Goal: Task Accomplishment & Management: Complete application form

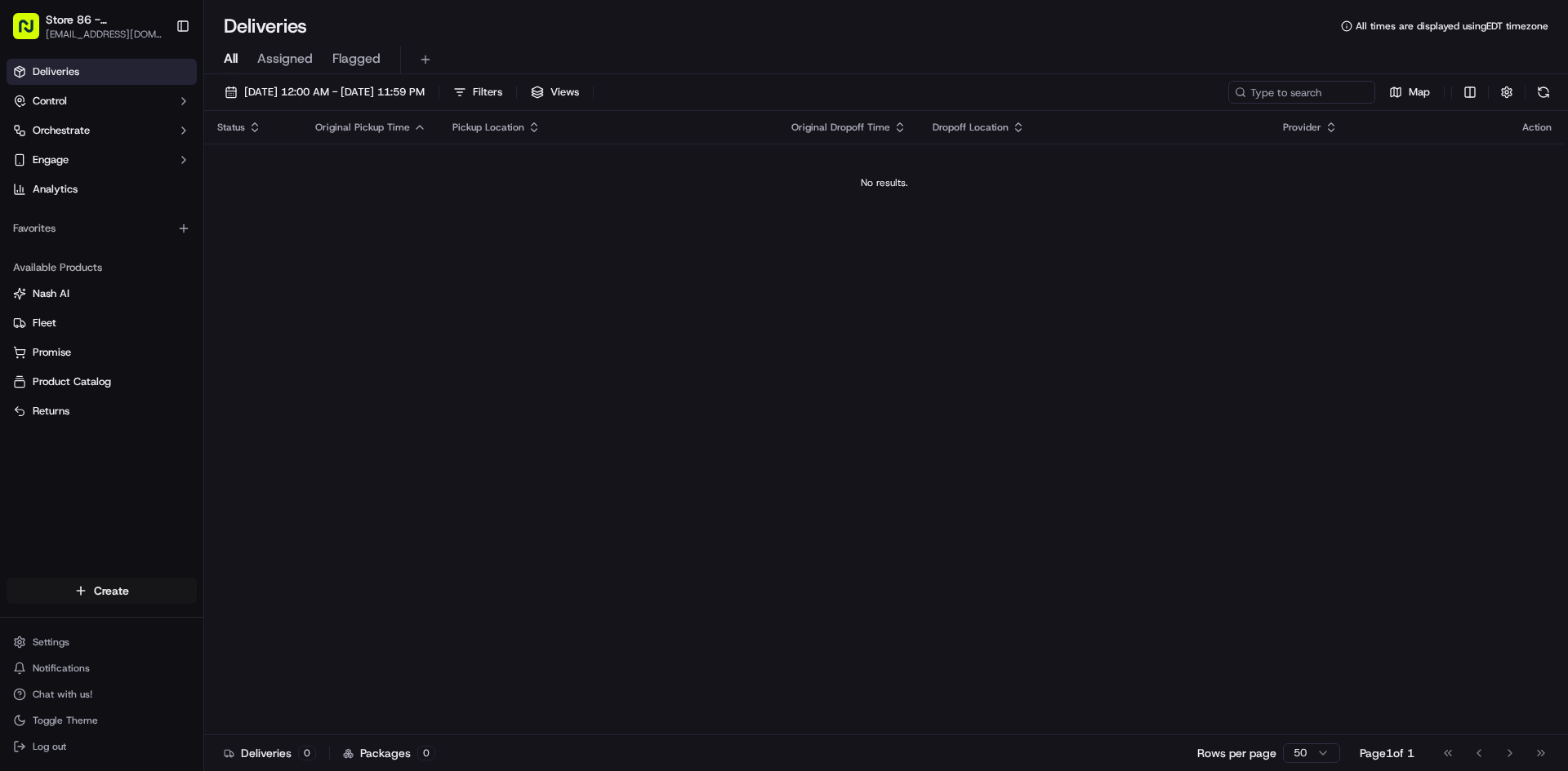
click at [147, 585] on html "Store 86 - [GEOGRAPHIC_DATA] ([GEOGRAPHIC_DATA]) (Just Salad) [EMAIL_ADDRESS][D…" at bounding box center [784, 385] width 1568 height 771
click at [316, 629] on link "Delivery" at bounding box center [295, 621] width 182 height 29
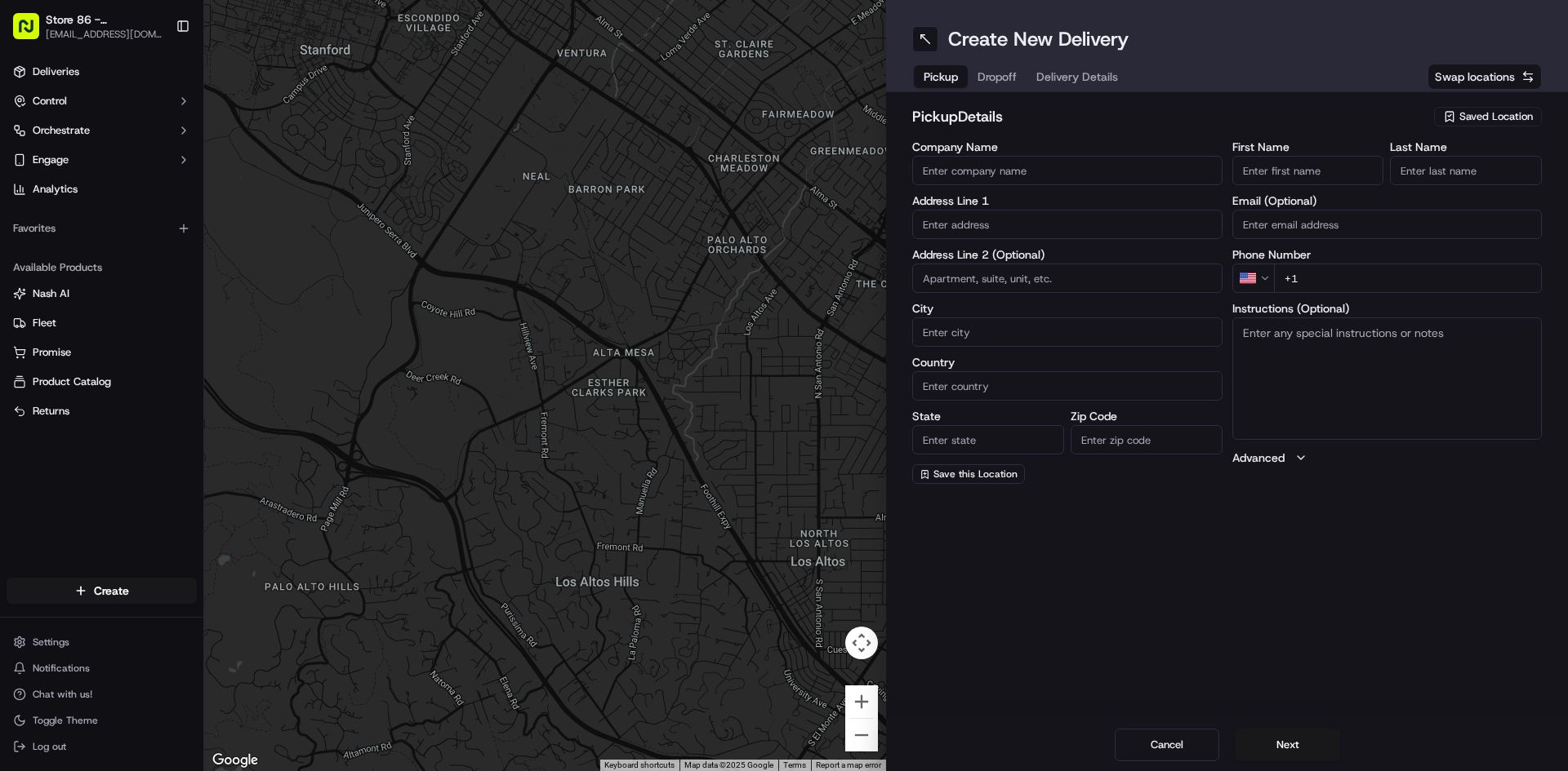
click at [1072, 176] on input "Company Name" at bounding box center [1066, 170] width 310 height 29
type input "Just Salad Burlington #86"
type input "[STREET_ADDRESS]"
type input "[GEOGRAPHIC_DATA]"
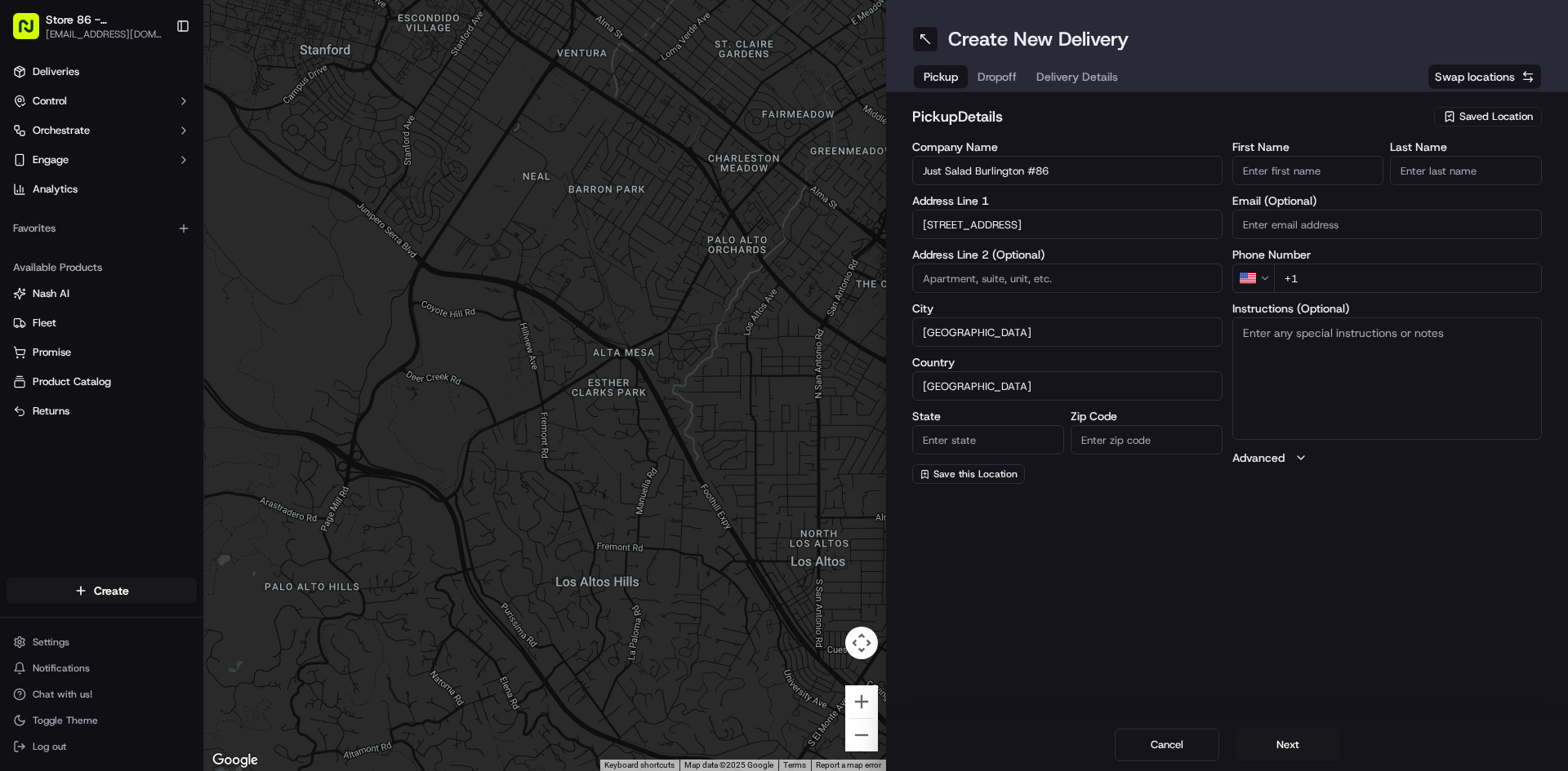
type input "MA"
type input "01803"
type input "[PERSON_NAME]"
drag, startPoint x: 933, startPoint y: 222, endPoint x: 703, endPoint y: 219, distance: 230.0
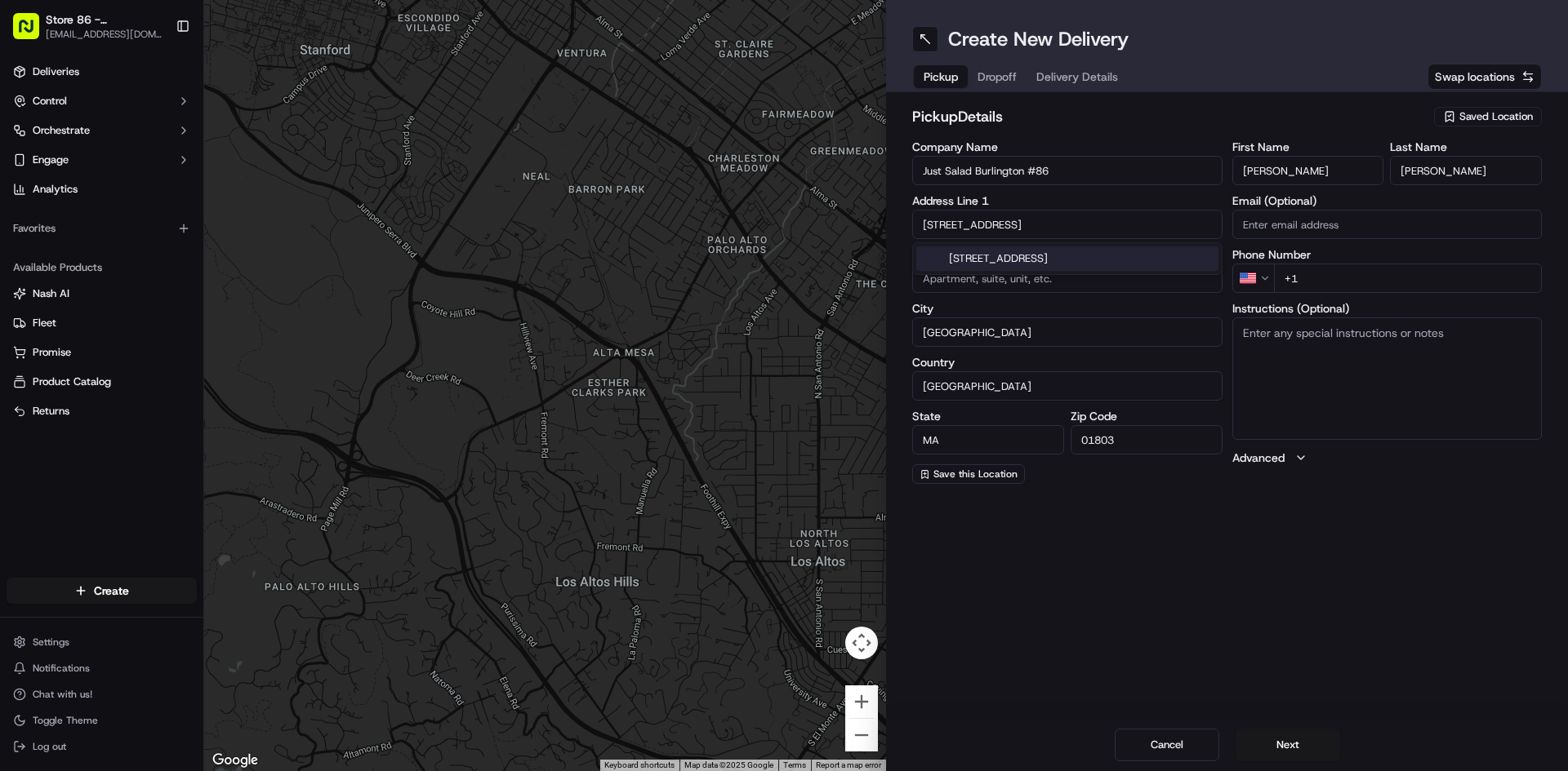
click at [703, 219] on div "← Move left → Move right ↑ Move up ↓ Move down + Zoom in - Zoom out Home Jump l…" at bounding box center [886, 385] width 1364 height 771
click at [1127, 253] on div "[STREET_ADDRESS]" at bounding box center [1067, 258] width 302 height 24
type input "[STREET_ADDRESS]"
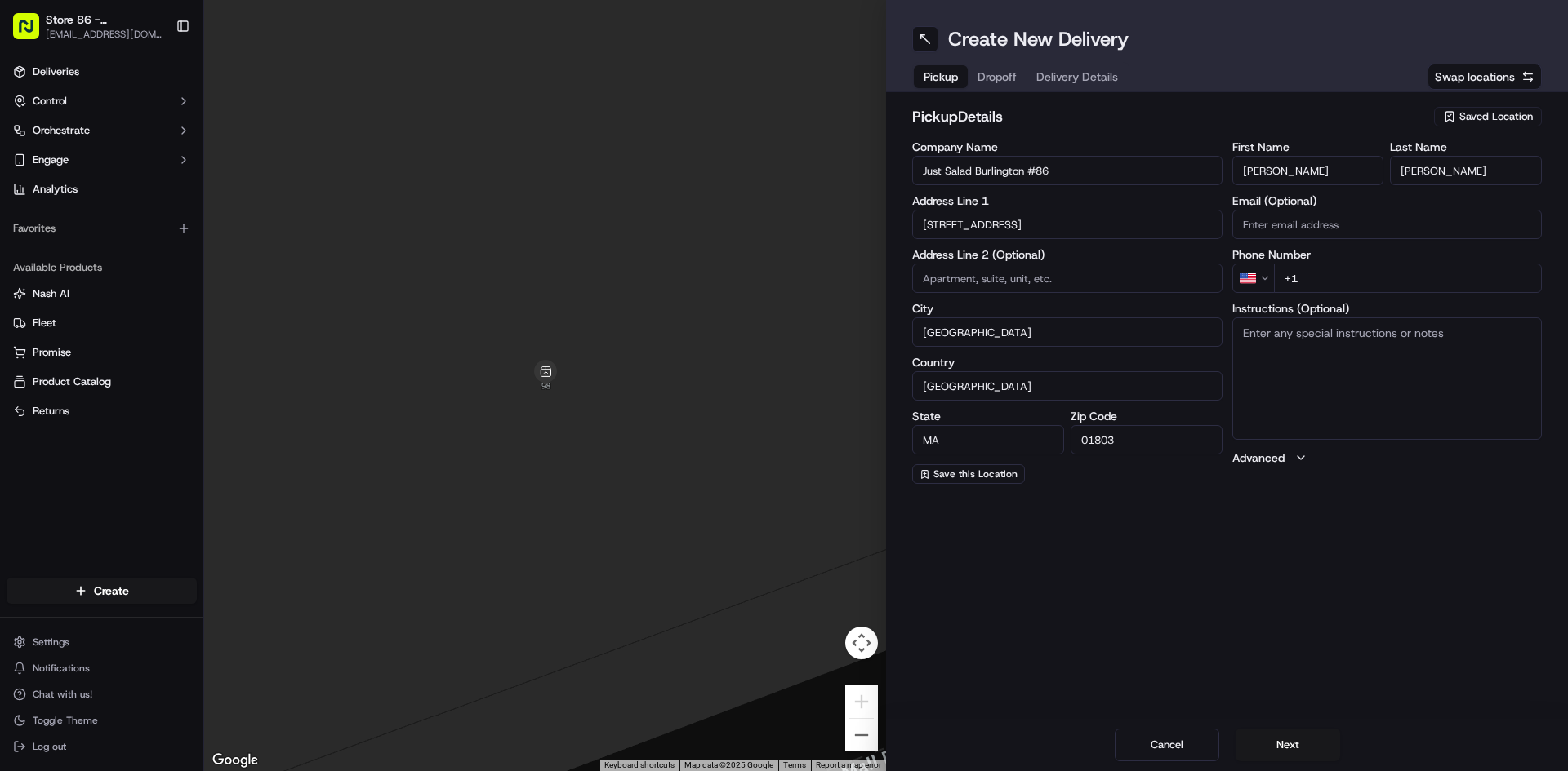
click at [1337, 277] on input "+1" at bounding box center [1408, 278] width 269 height 29
type input "[PHONE_NUMBER]"
click at [1294, 742] on button "Next" at bounding box center [1287, 745] width 105 height 33
click at [1031, 159] on input "Company Name" at bounding box center [1066, 170] width 310 height 29
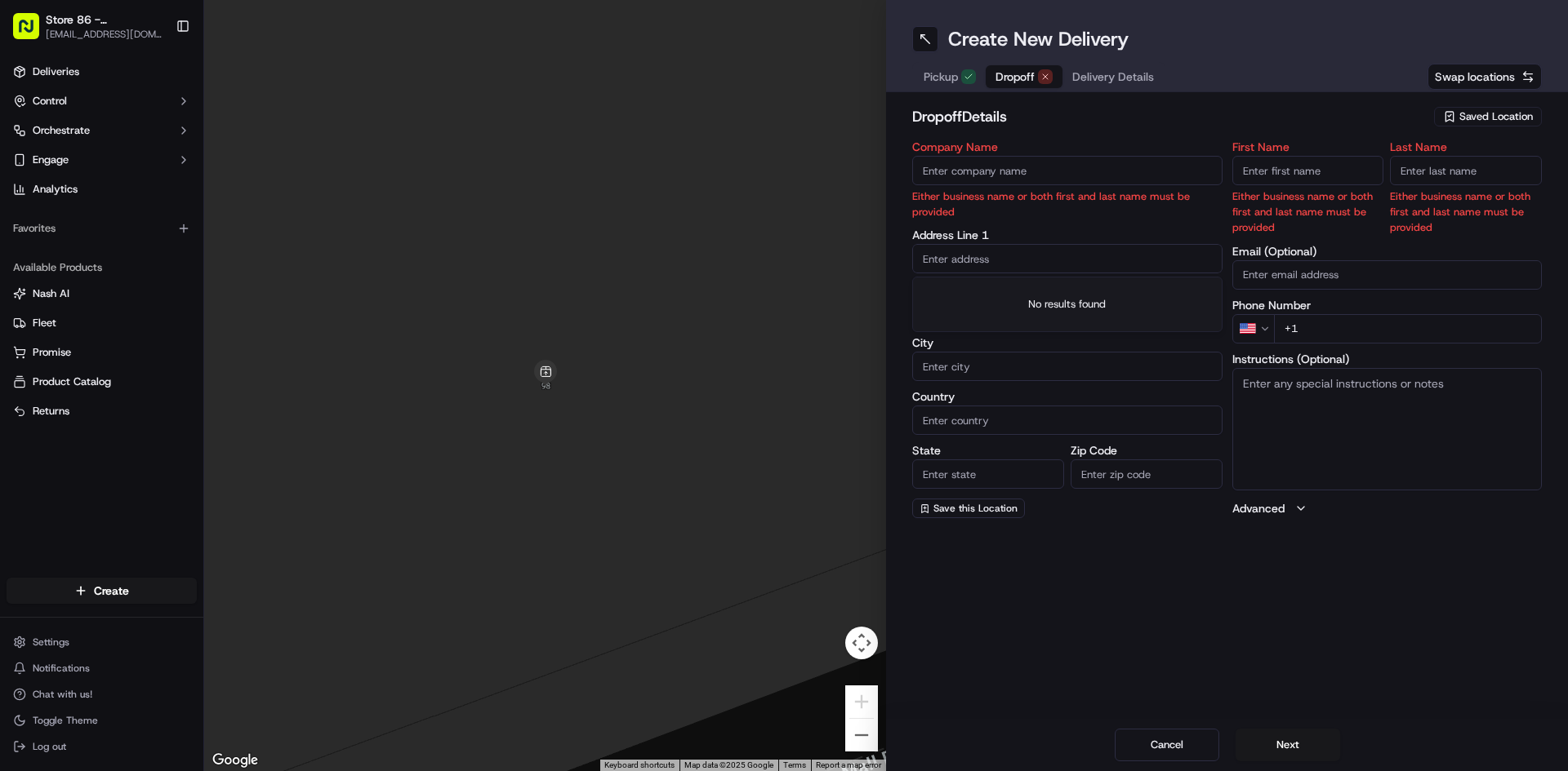
drag, startPoint x: 1182, startPoint y: 222, endPoint x: 1135, endPoint y: 229, distance: 47.5
click at [1135, 229] on div "Company Name Either business name or both first and last name must be provided …" at bounding box center [1066, 330] width 310 height 377
click at [1142, 248] on input "text" at bounding box center [1066, 258] width 310 height 29
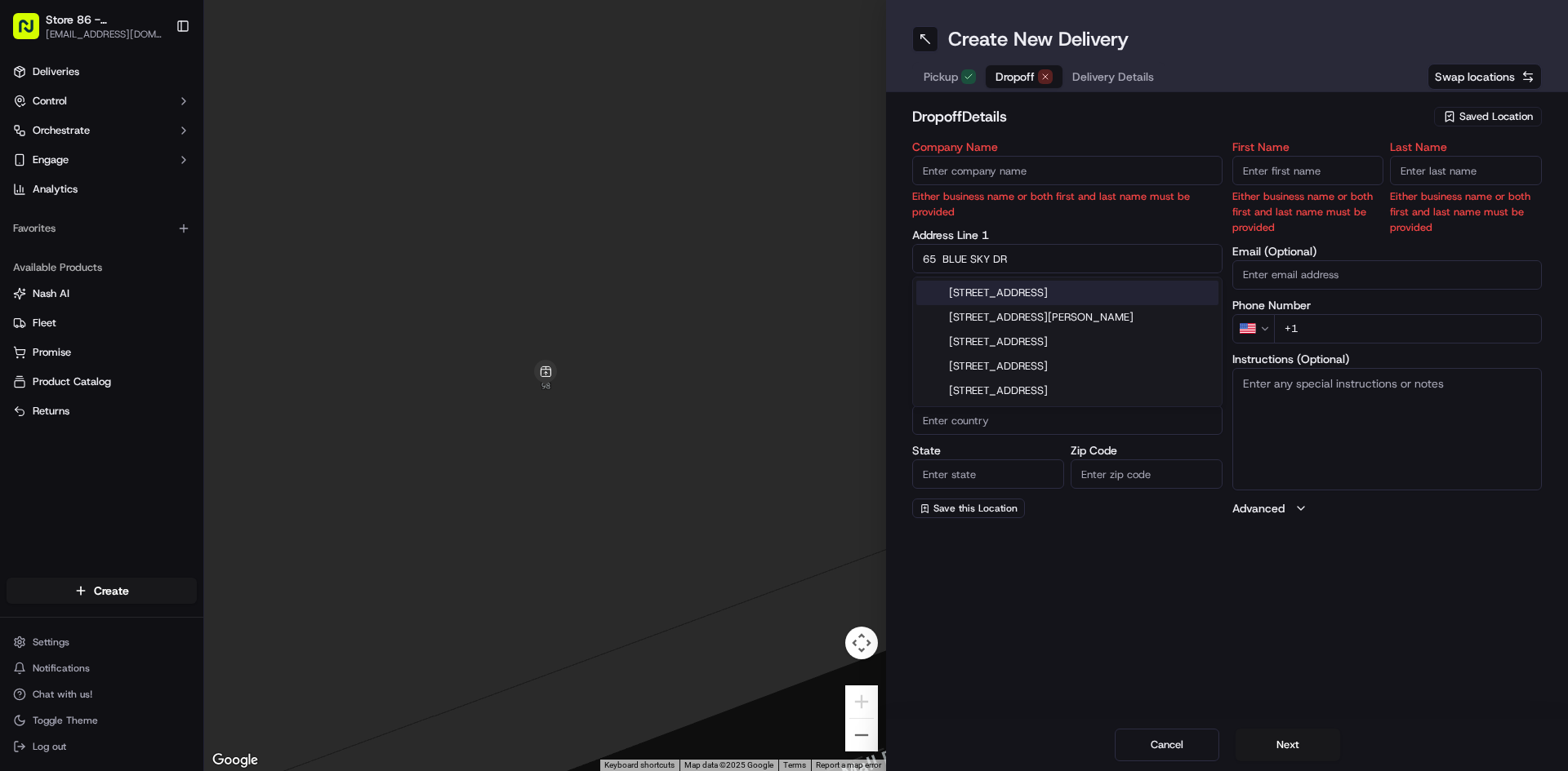
type input "65 BLUE SKY DR"
drag, startPoint x: 1108, startPoint y: 214, endPoint x: 1100, endPoint y: 200, distance: 16.1
click at [1108, 213] on p "Either business name or both first and last name must be provided" at bounding box center [1066, 204] width 310 height 31
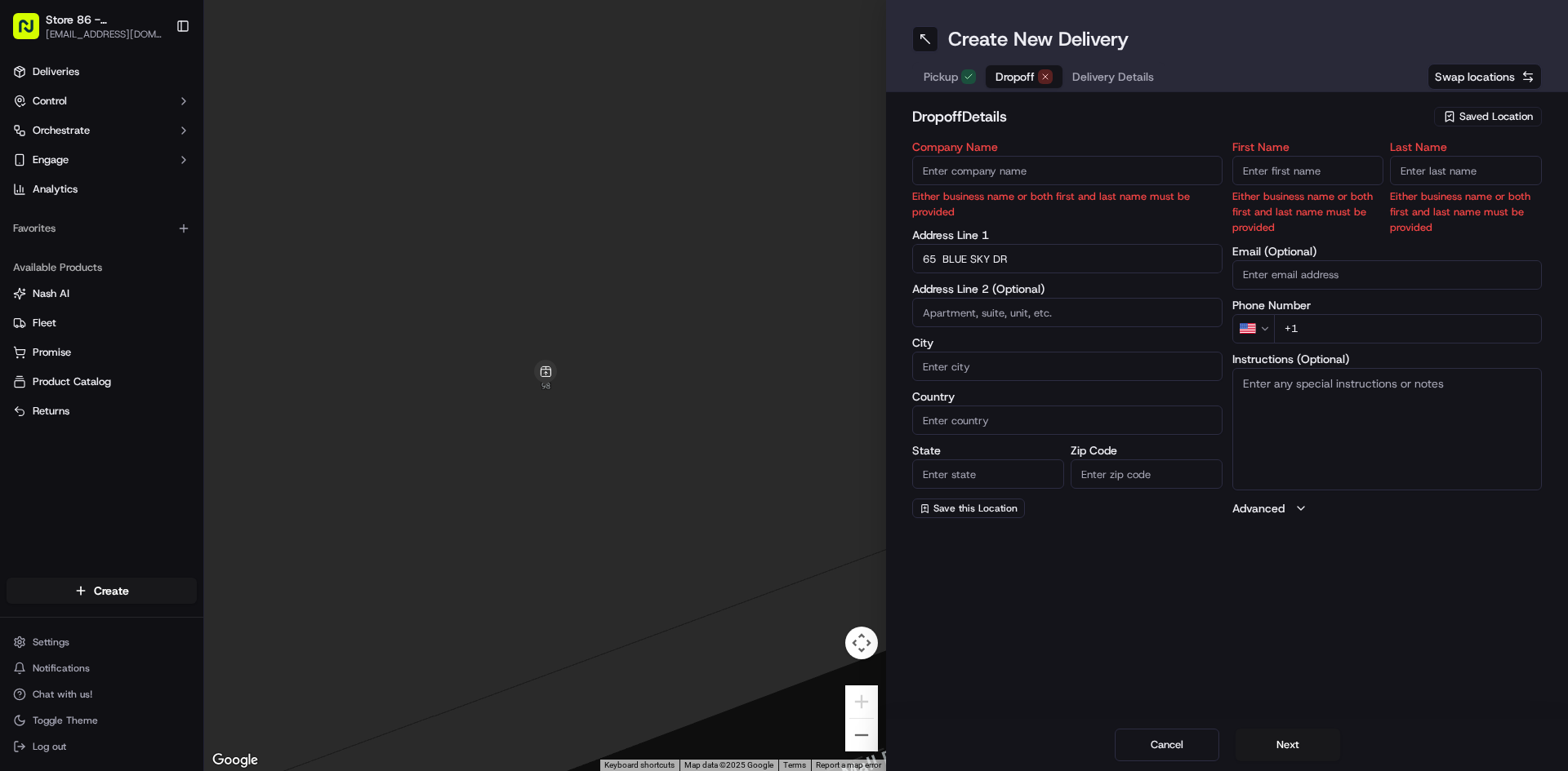
click at [1065, 263] on input "65 BLUE SKY DR" at bounding box center [1066, 258] width 310 height 29
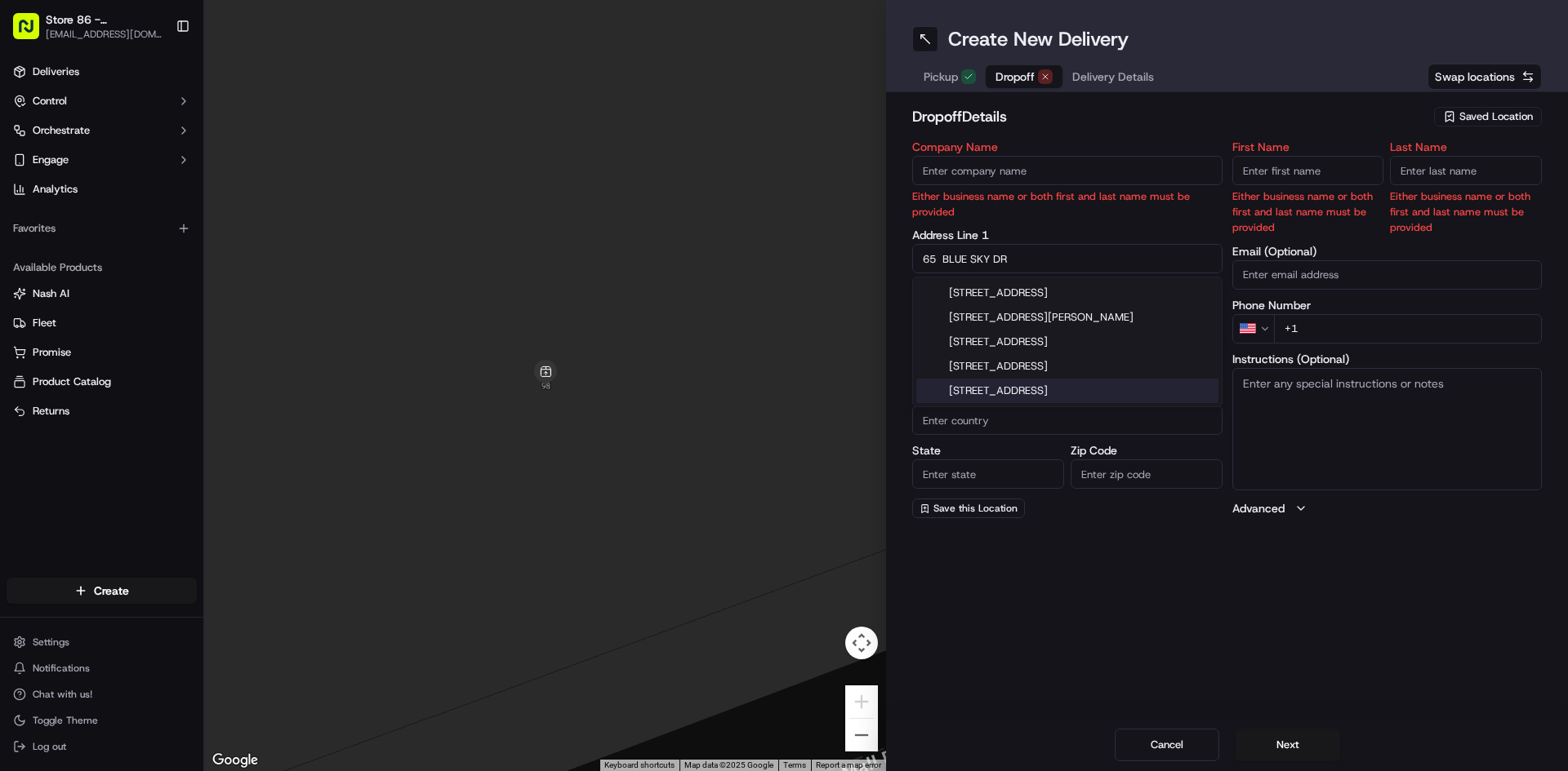
click at [1123, 590] on div "Create New Delivery Pickup Dropoff Delivery Details Swap locations dropoff Deta…" at bounding box center [1227, 385] width 682 height 771
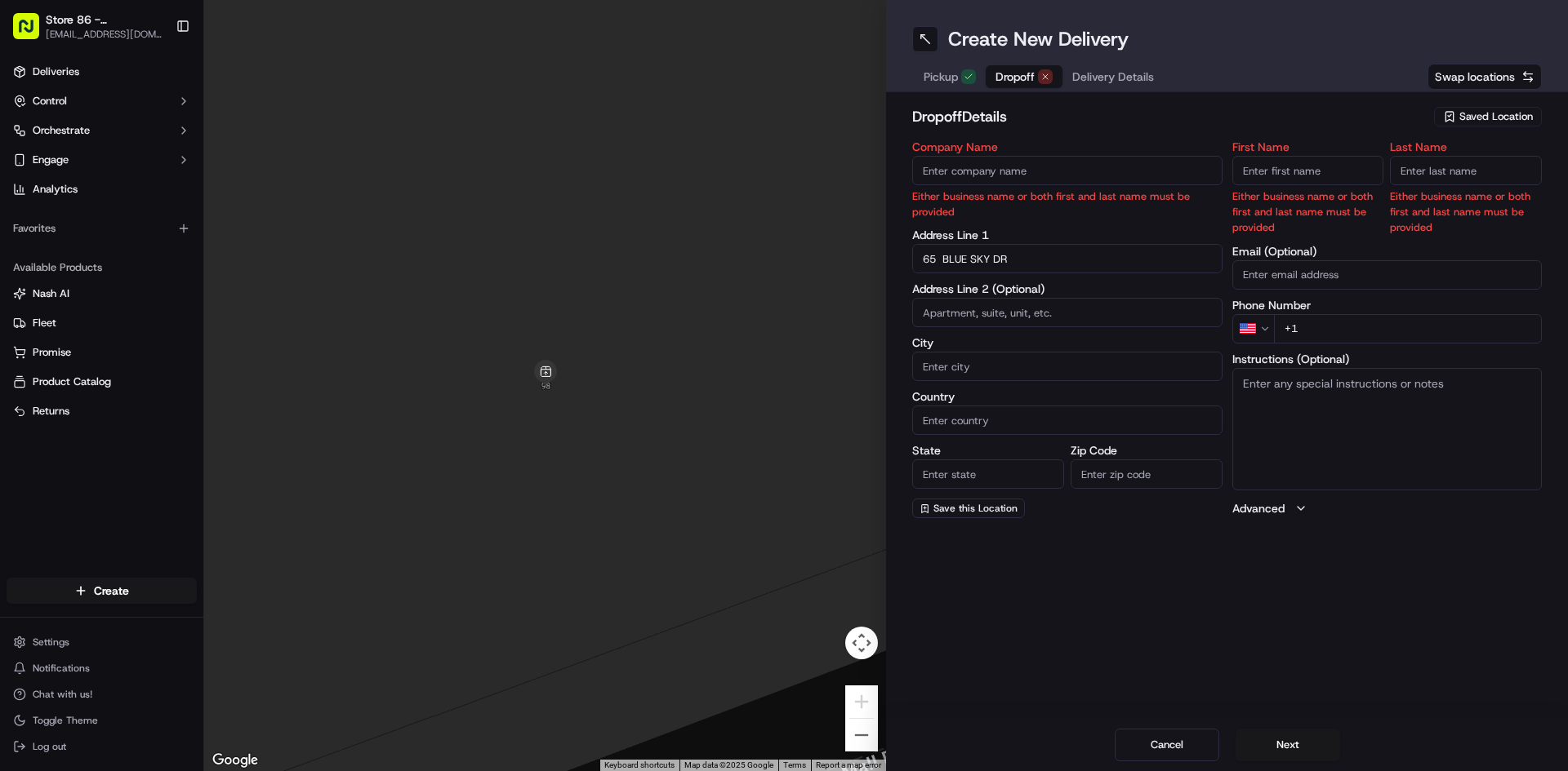
click at [979, 367] on input "City" at bounding box center [1066, 366] width 310 height 29
type input "[GEOGRAPHIC_DATA]"
drag, startPoint x: 980, startPoint y: 650, endPoint x: 985, endPoint y: 581, distance: 69.2
click at [980, 649] on div "Create New Delivery Pickup Dropoff Delivery Details Swap locations dropoff Deta…" at bounding box center [1227, 385] width 682 height 771
click at [999, 465] on input "State" at bounding box center [988, 473] width 152 height 29
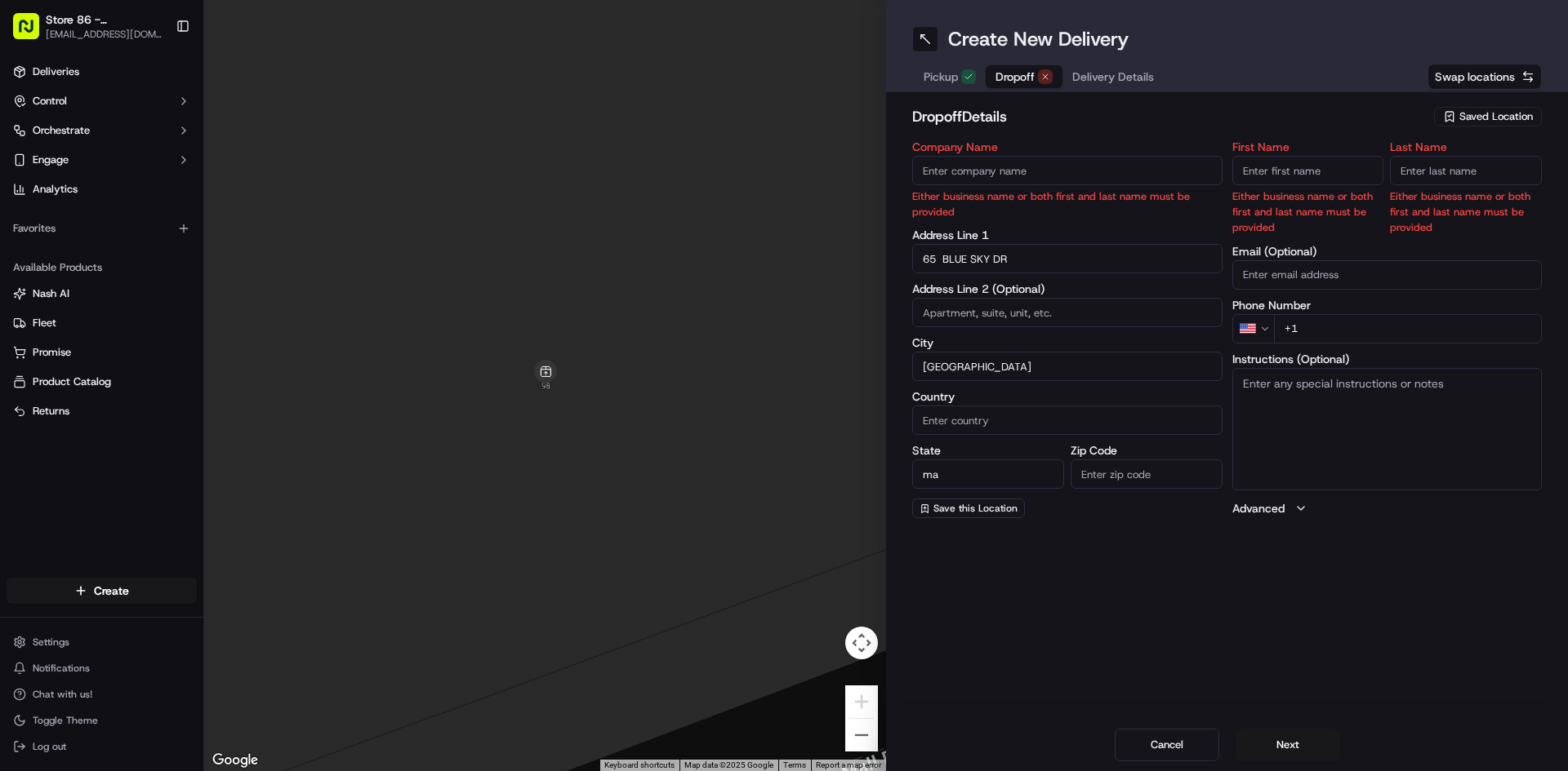
type input "ma"
drag, startPoint x: 1010, startPoint y: 565, endPoint x: 1096, endPoint y: 510, distance: 102.1
click at [1010, 565] on div "Create New Delivery Pickup Dropoff Delivery Details Swap locations dropoff Deta…" at bounding box center [1227, 385] width 682 height 771
click at [1134, 466] on input "Zip Code" at bounding box center [1147, 473] width 152 height 29
type input "01803"
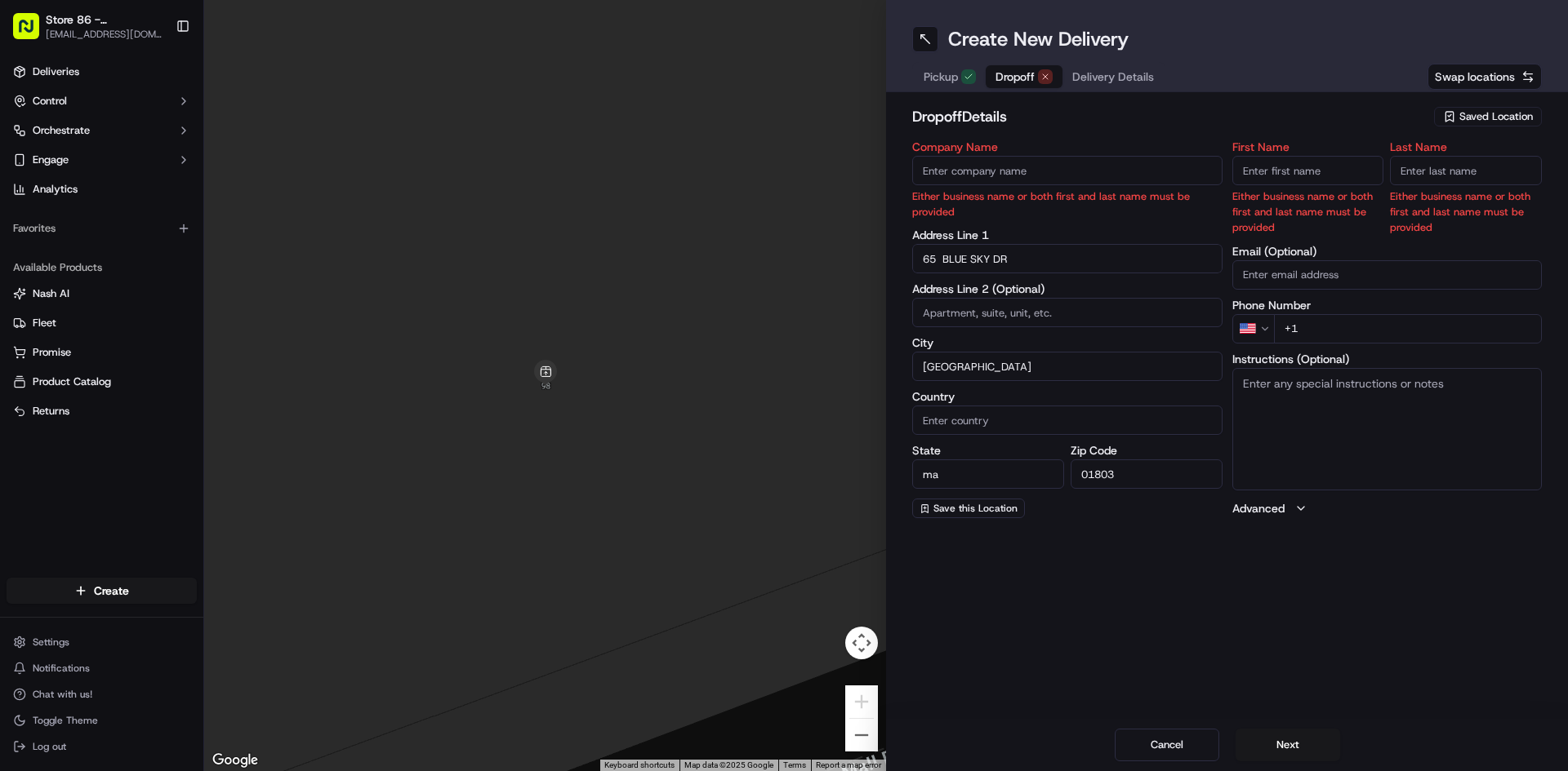
drag, startPoint x: 1006, startPoint y: 617, endPoint x: 1000, endPoint y: 571, distance: 46.4
click at [1006, 617] on div "Create New Delivery Pickup Dropoff Delivery Details Swap locations dropoff Deta…" at bounding box center [1227, 385] width 682 height 771
click at [1051, 417] on input "Country" at bounding box center [1066, 420] width 310 height 29
type input "UNTED STATES"
click at [1045, 577] on div "Create New Delivery Pickup Dropoff Delivery Details Swap locations dropoff Deta…" at bounding box center [1227, 385] width 682 height 771
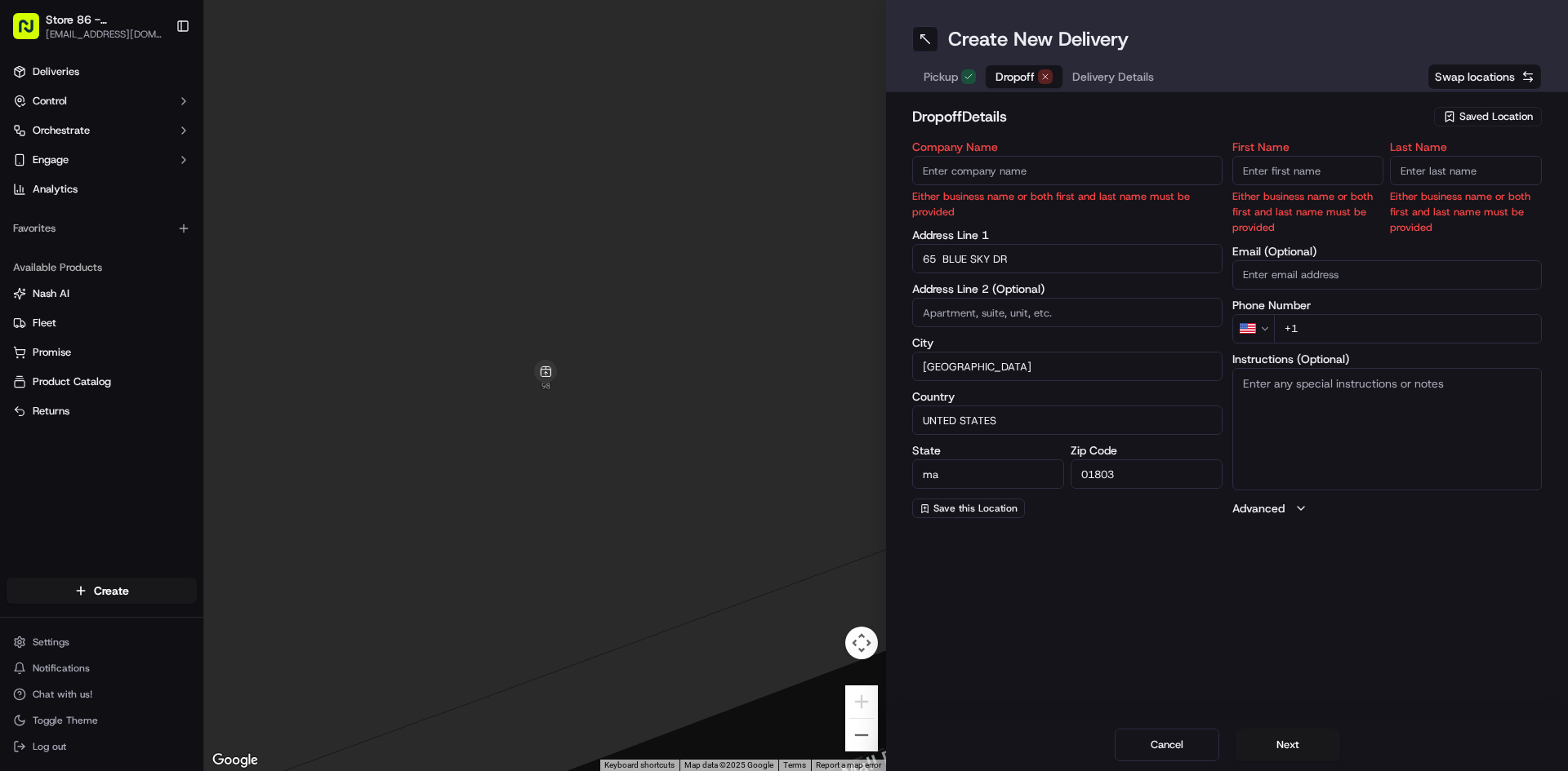
click at [1068, 172] on input "Company Name" at bounding box center [1066, 170] width 310 height 29
type input "VERACODE"
click at [1062, 597] on div "Create New Delivery Pickup Dropoff Delivery Details Swap locations dropoff Deta…" at bounding box center [1227, 385] width 682 height 771
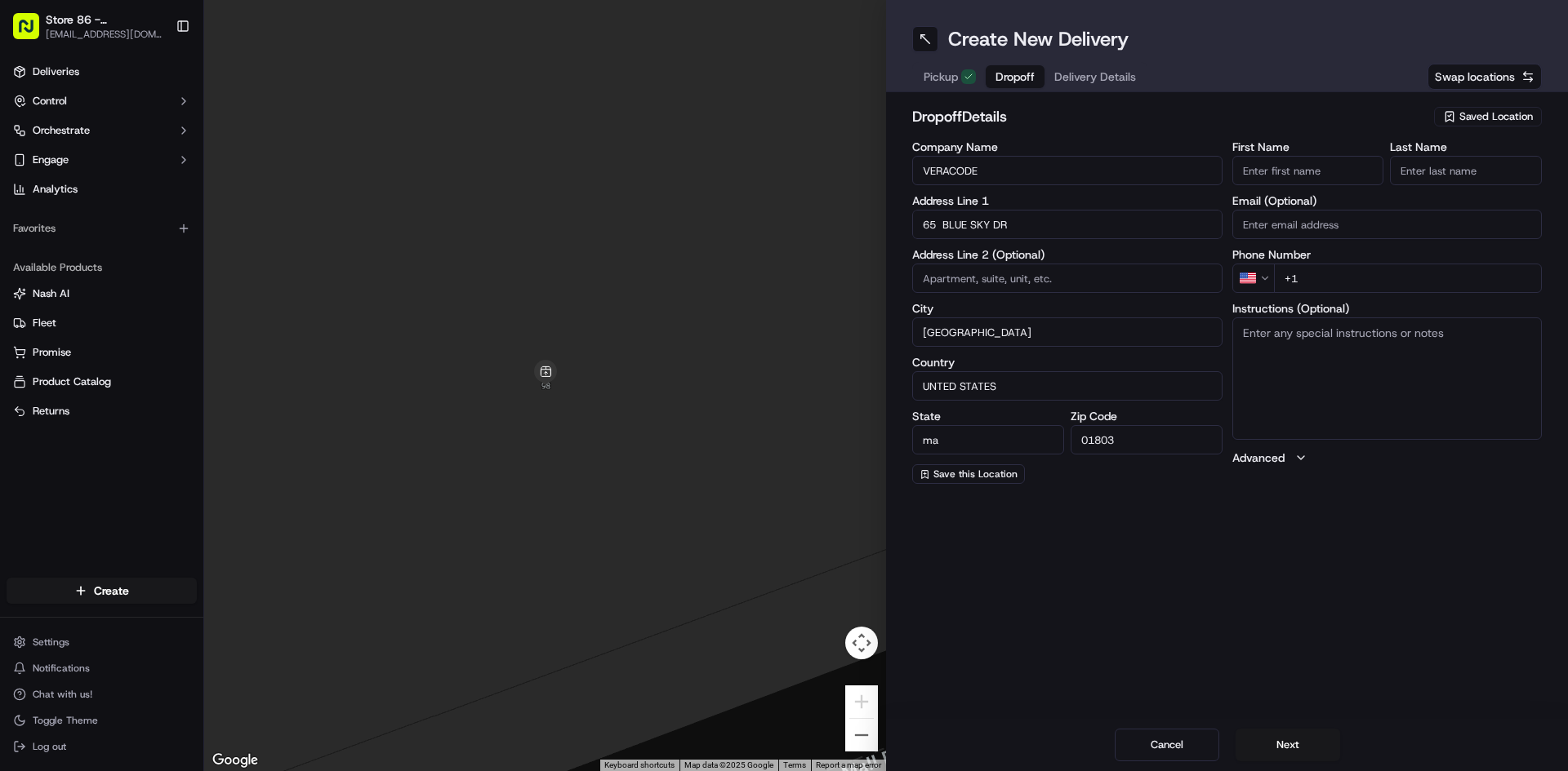
click at [1310, 175] on input "First Name" at bounding box center [1309, 170] width 152 height 29
type input "[PERSON_NAME]"
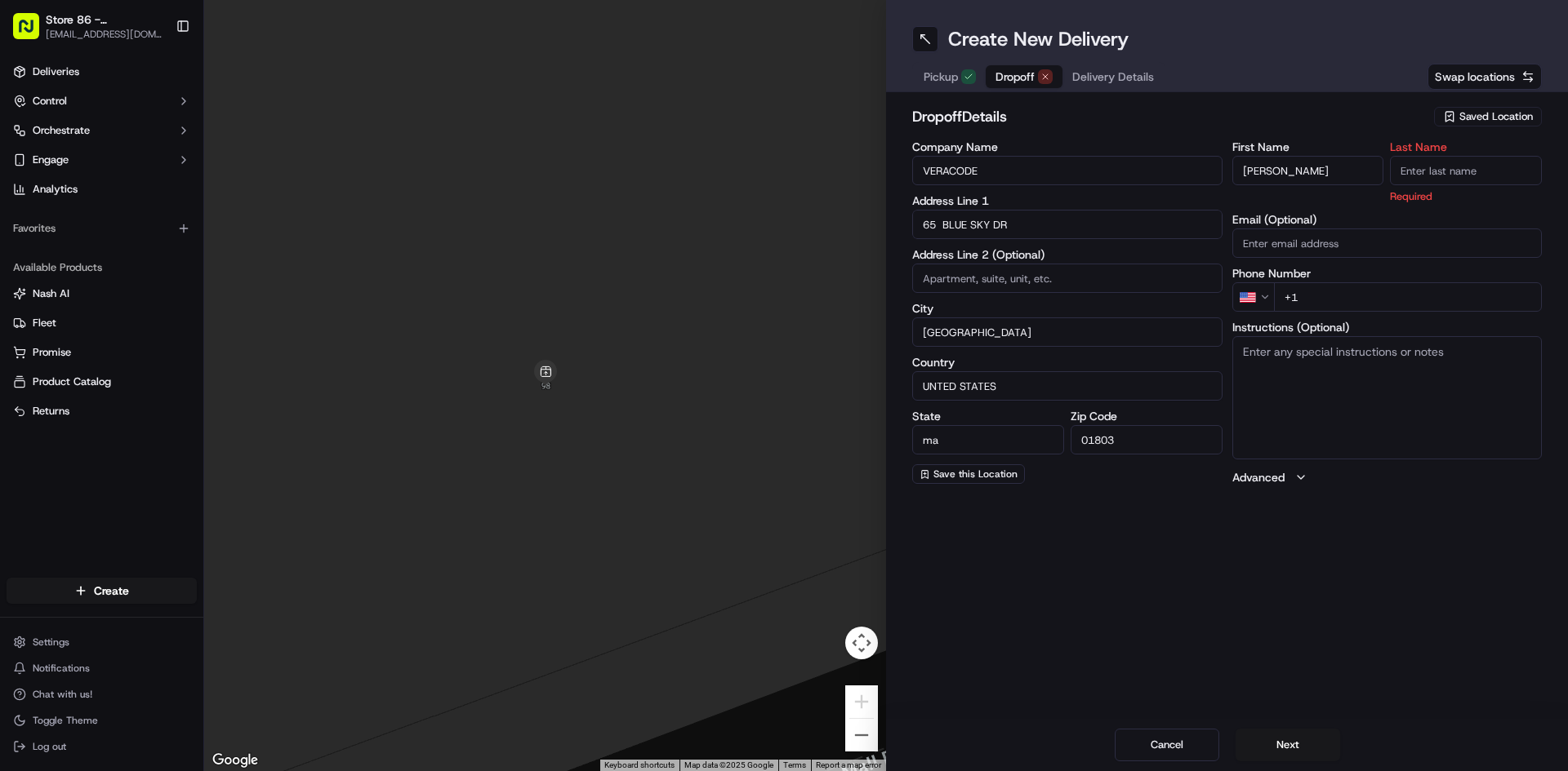
click at [1469, 166] on input "Last Name" at bounding box center [1466, 170] width 152 height 29
type input "veracode"
click at [1183, 606] on div "Create New Delivery Pickup Dropoff Delivery Details Swap locations dropoff Deta…" at bounding box center [1227, 385] width 682 height 771
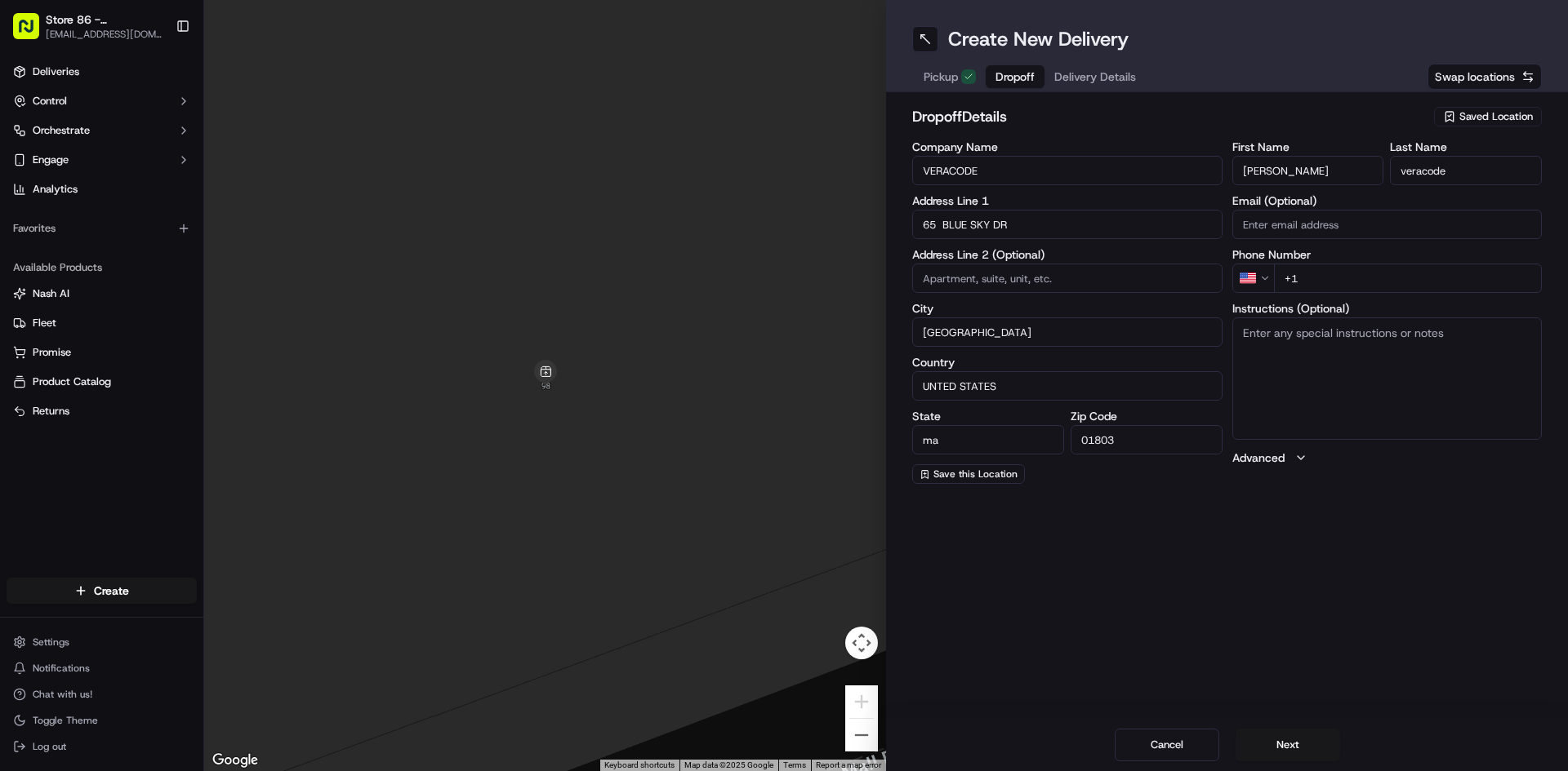
click at [1180, 566] on div "Create New Delivery Pickup Dropoff Delivery Details Swap locations dropoff Deta…" at bounding box center [1227, 385] width 682 height 771
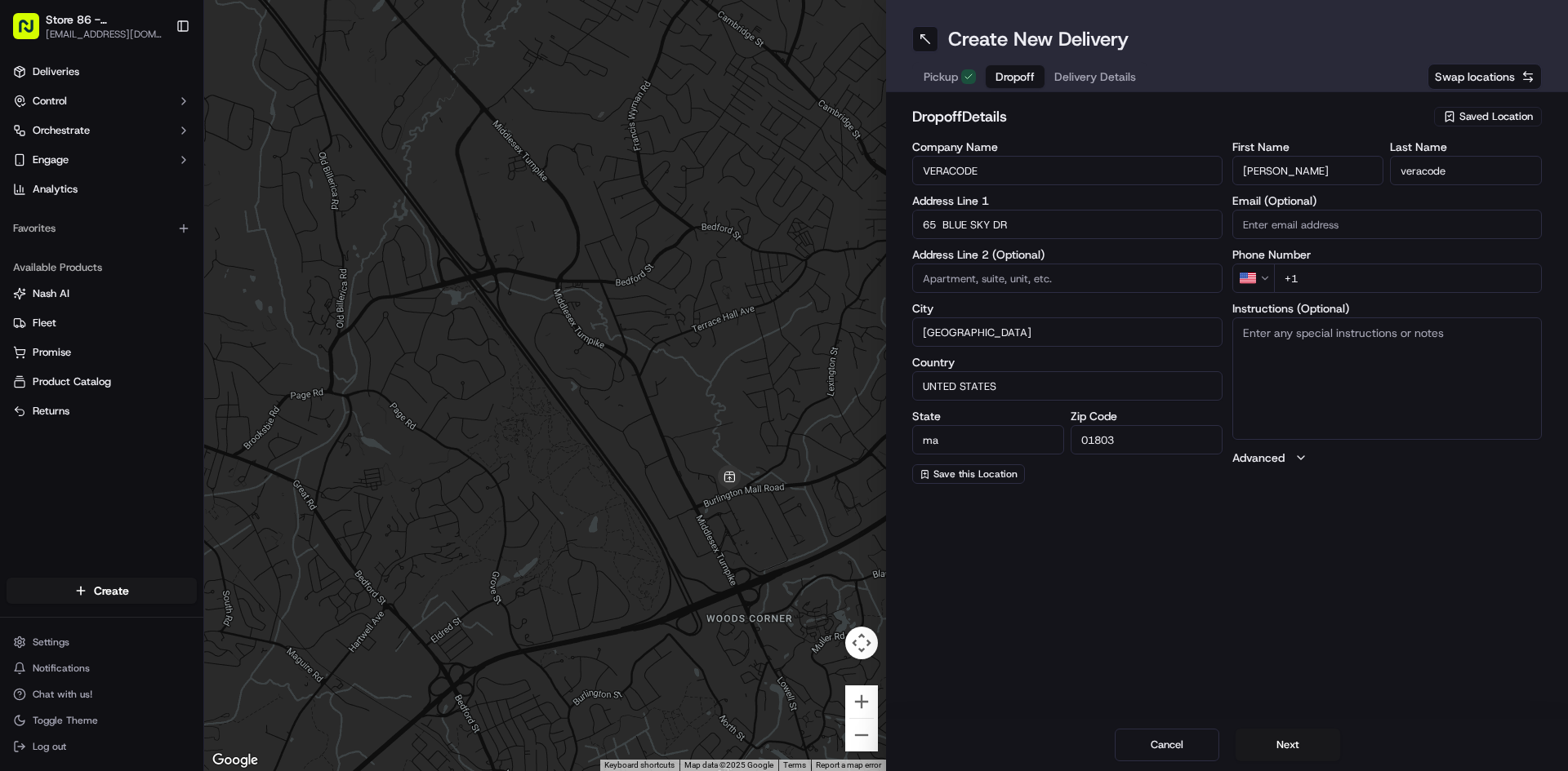
click at [1447, 381] on textarea "Instructions (Optional)" at bounding box center [1387, 378] width 310 height 122
type textarea "3rd floor"
drag, startPoint x: 1324, startPoint y: 607, endPoint x: 1327, endPoint y: 590, distance: 17.3
click at [1326, 607] on div "Create New Delivery Pickup Dropoff Delivery Details Swap locations dropoff Deta…" at bounding box center [1227, 385] width 682 height 771
click at [1313, 457] on button "Advanced" at bounding box center [1387, 457] width 310 height 16
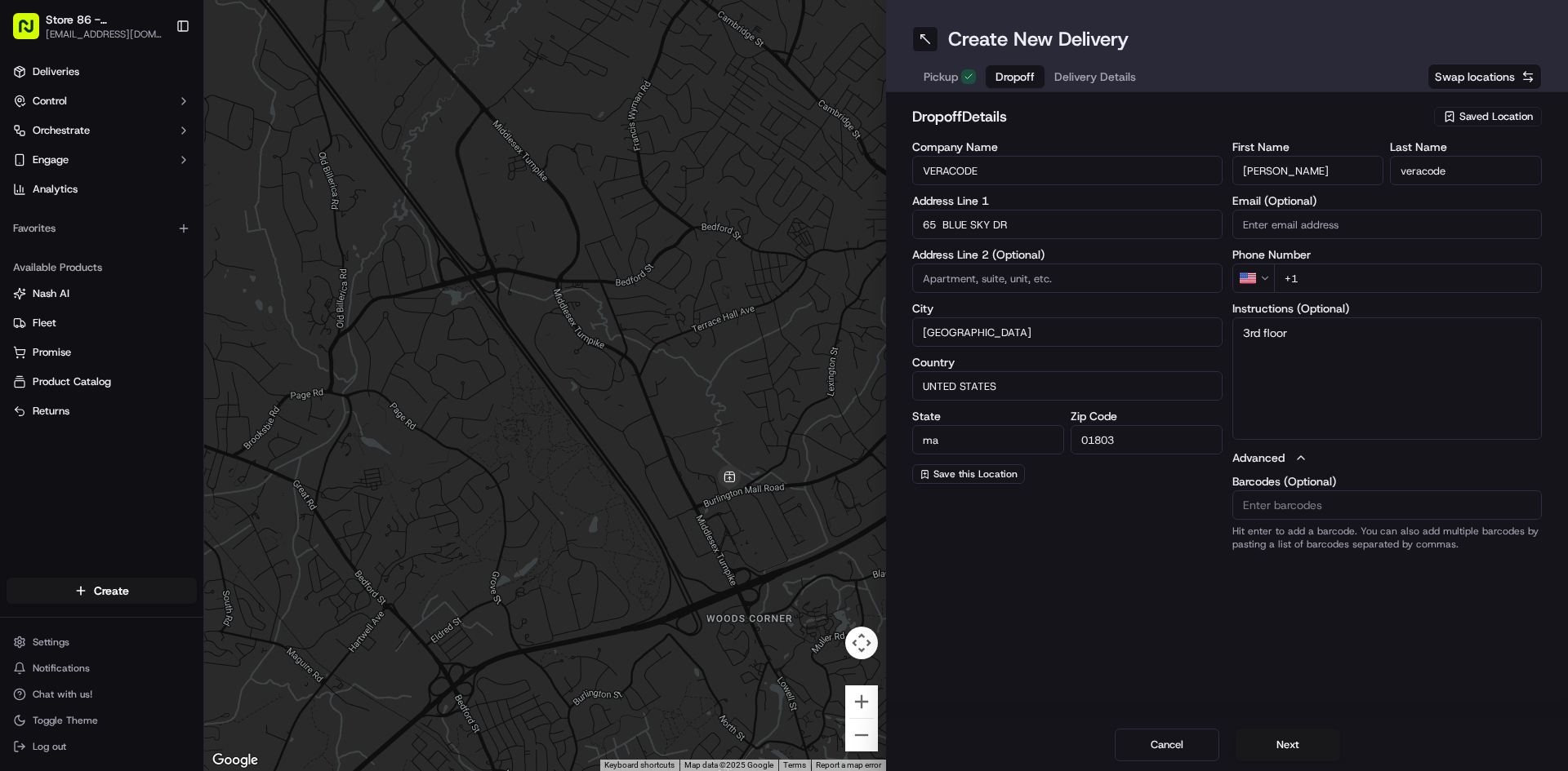
click at [1157, 534] on div "Company Name VERACODE Address Line 1 65 BLUE SKY DR Address Line 2 (Optional) C…" at bounding box center [1066, 346] width 310 height 410
click at [1016, 219] on input "65 BLUE SKY DR" at bounding box center [1066, 224] width 310 height 29
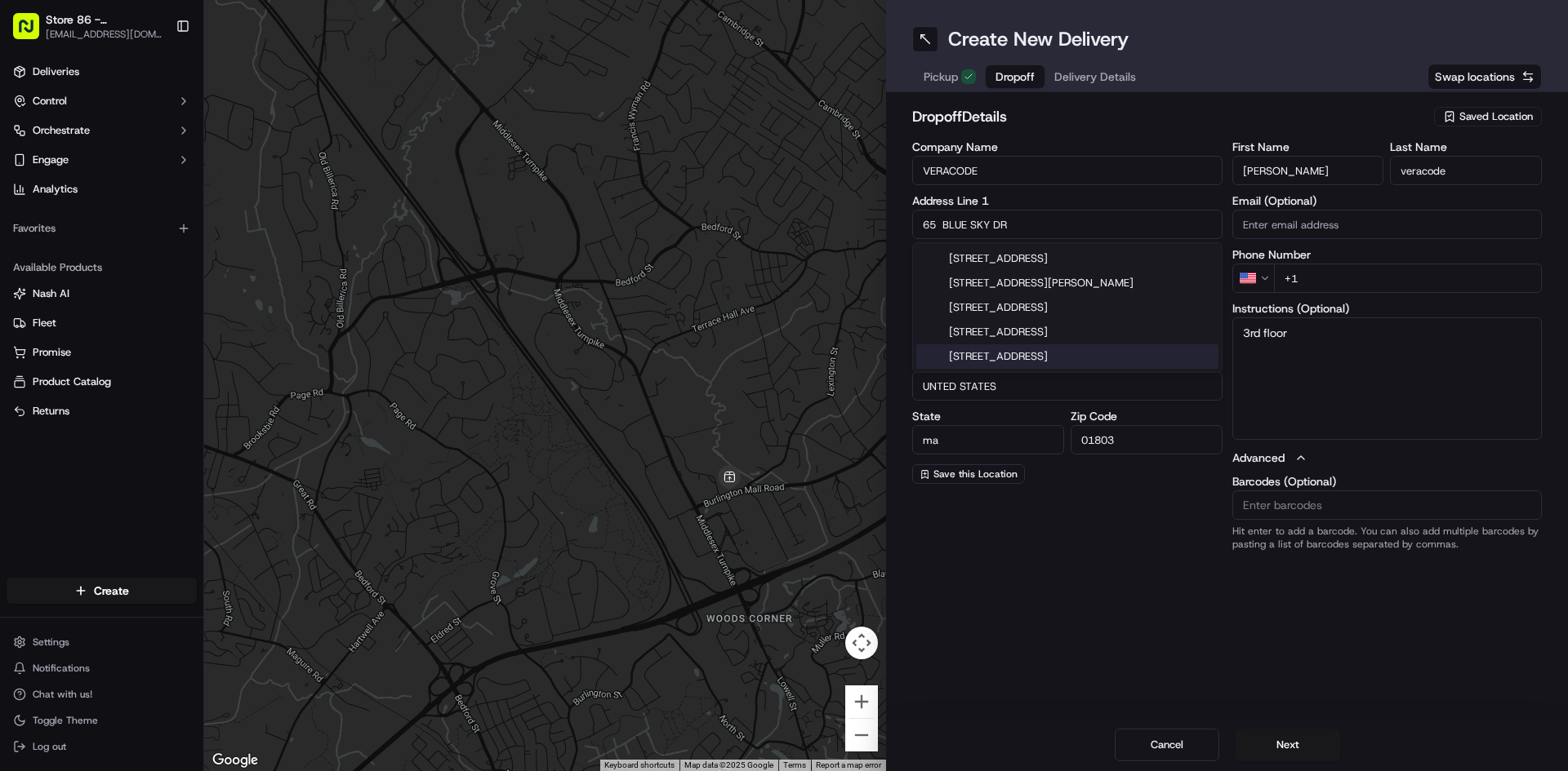
click at [1093, 547] on div "Company Name VERACODE Address Line 1 65 BLUE SKY DR Address Line 2 (Optional) C…" at bounding box center [1066, 346] width 310 height 410
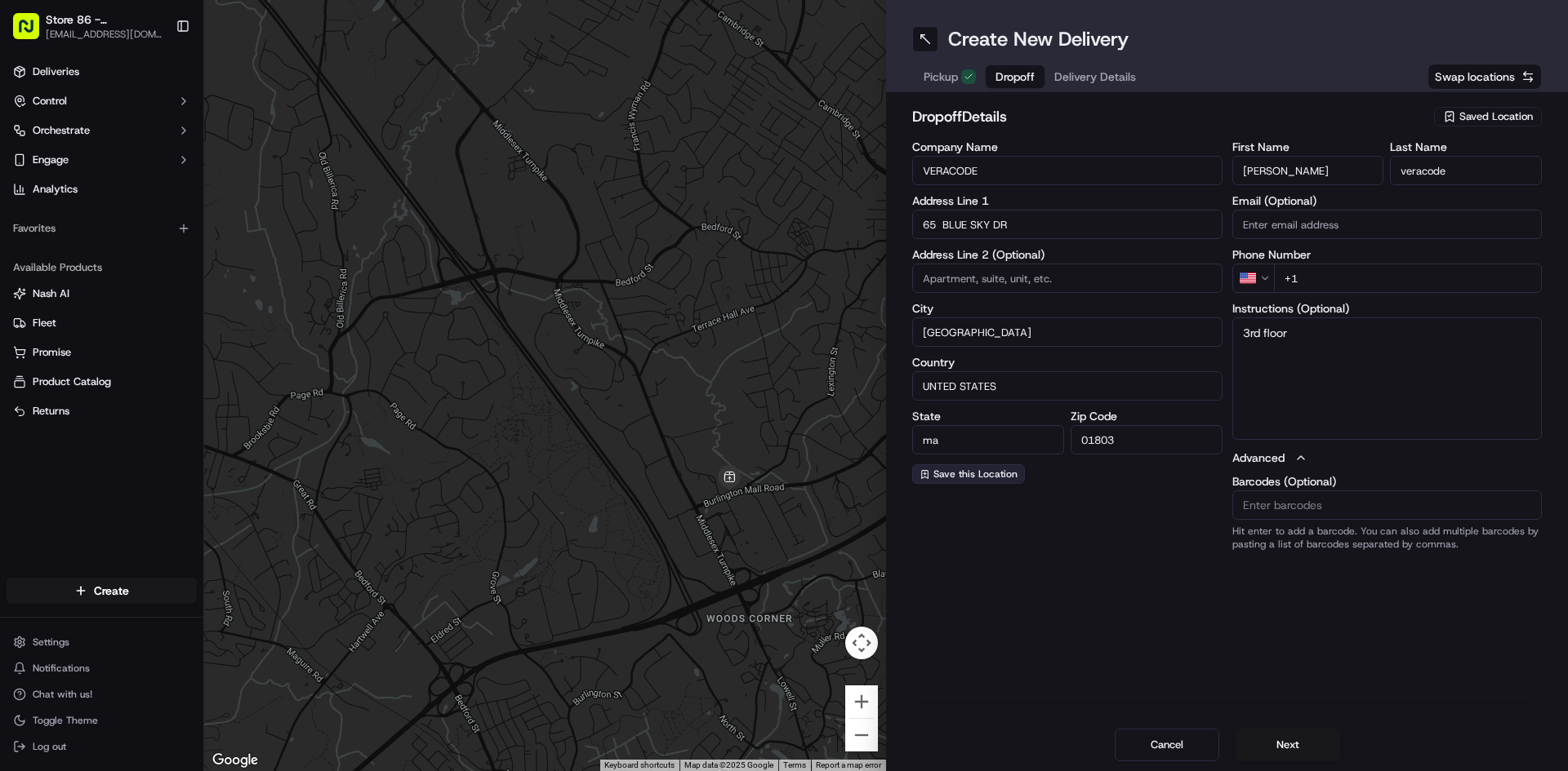
click at [991, 480] on span "Save this Location" at bounding box center [975, 473] width 84 height 13
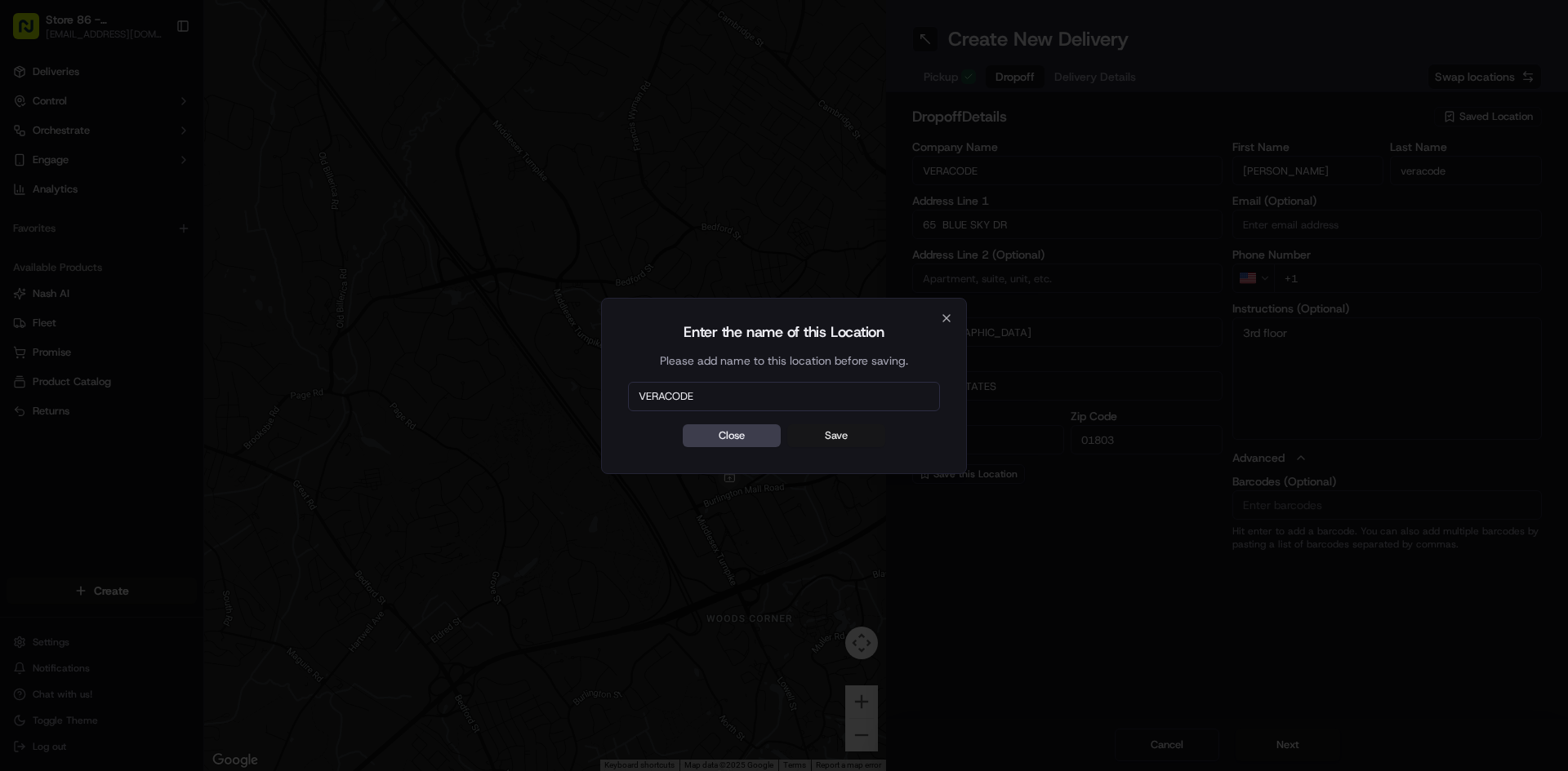
click at [805, 440] on button "Save" at bounding box center [837, 436] width 98 height 23
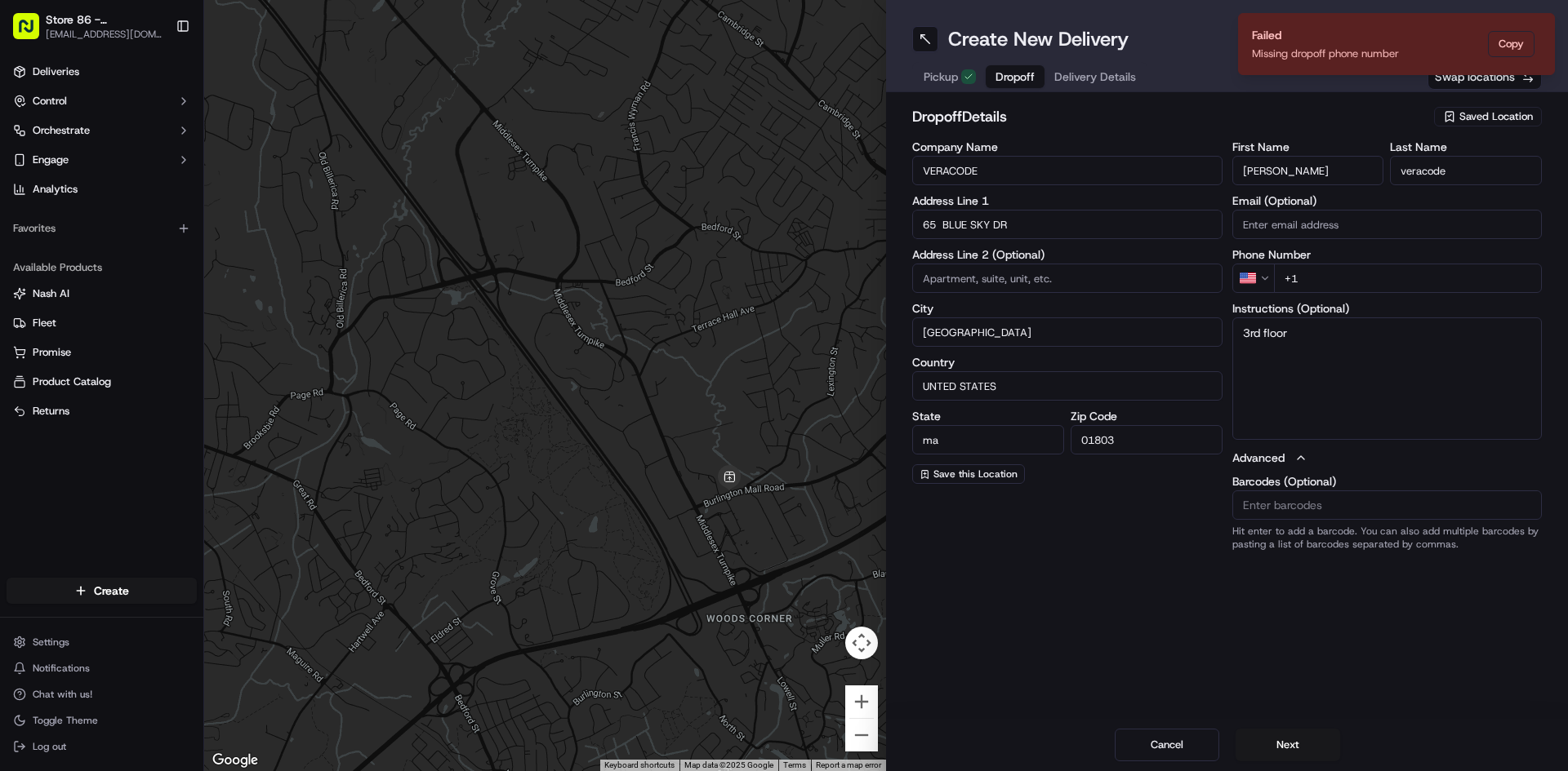
click at [1345, 275] on input "+1" at bounding box center [1408, 278] width 269 height 29
type input "[PHONE_NUMBER]"
click at [1159, 642] on div "Create New Delivery Pickup Dropoff Delivery Details Swap locations dropoff Deta…" at bounding box center [1227, 385] width 682 height 771
click at [1072, 208] on div "Address Line 1 [GEOGRAPHIC_DATA]" at bounding box center [1066, 216] width 310 height 44
click at [1067, 230] on input "65 BLUE SKY DR" at bounding box center [1066, 224] width 310 height 29
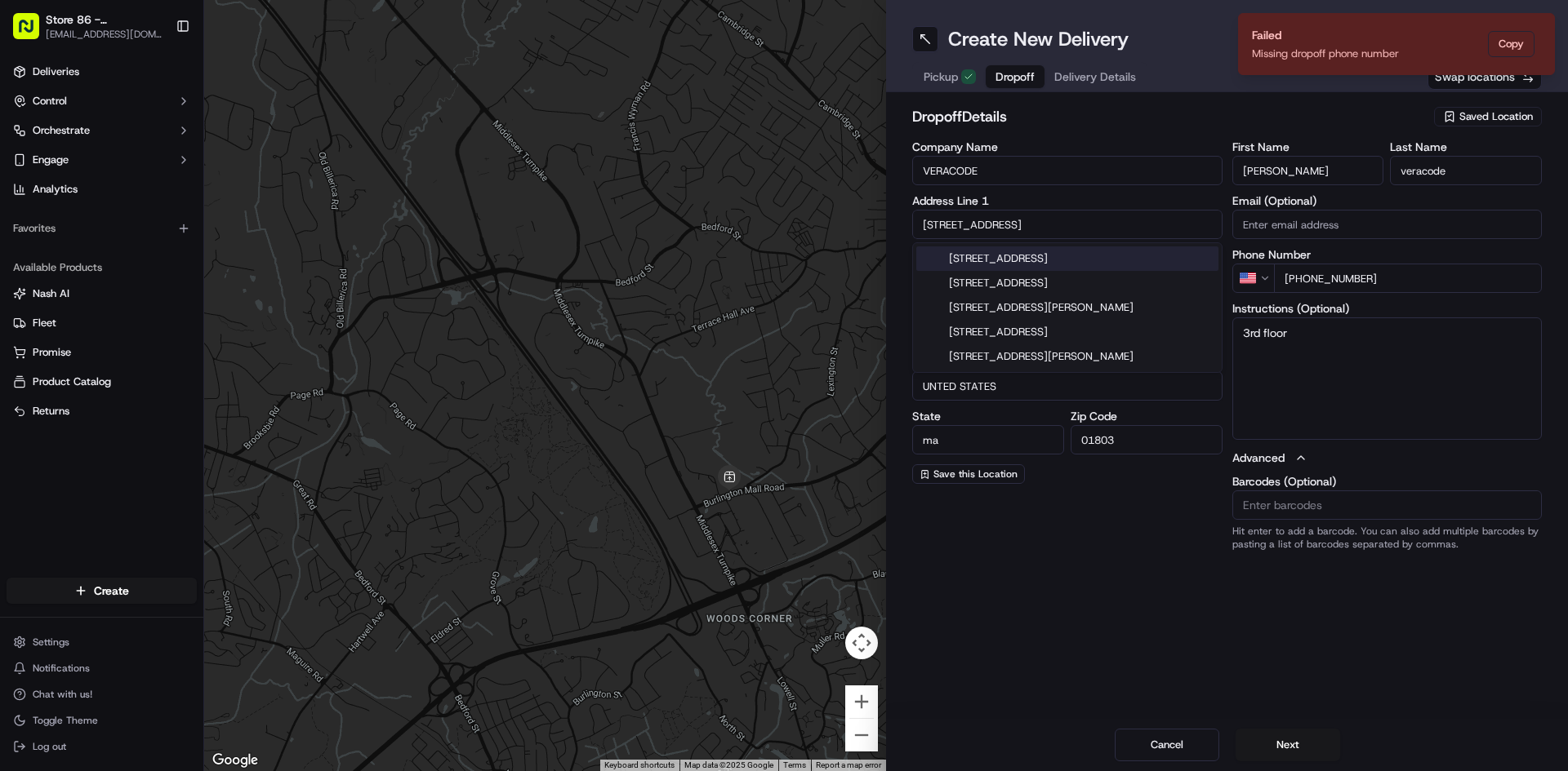
type input "[STREET_ADDRESS]"
type input "Scituate"
type input "[GEOGRAPHIC_DATA]"
type input "RI"
type input "02831"
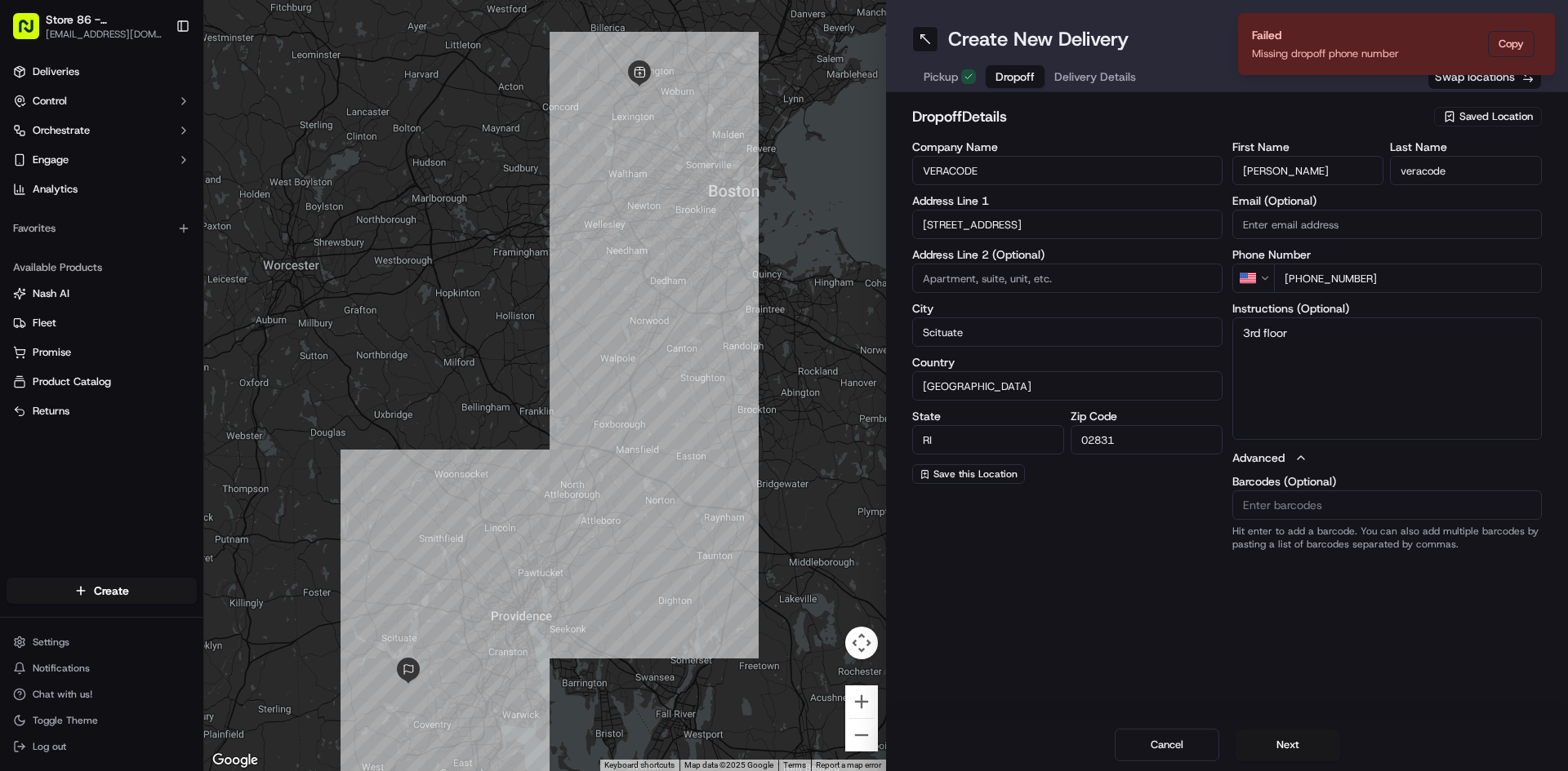
click at [1035, 227] on input "[STREET_ADDRESS]" at bounding box center [1066, 224] width 310 height 29
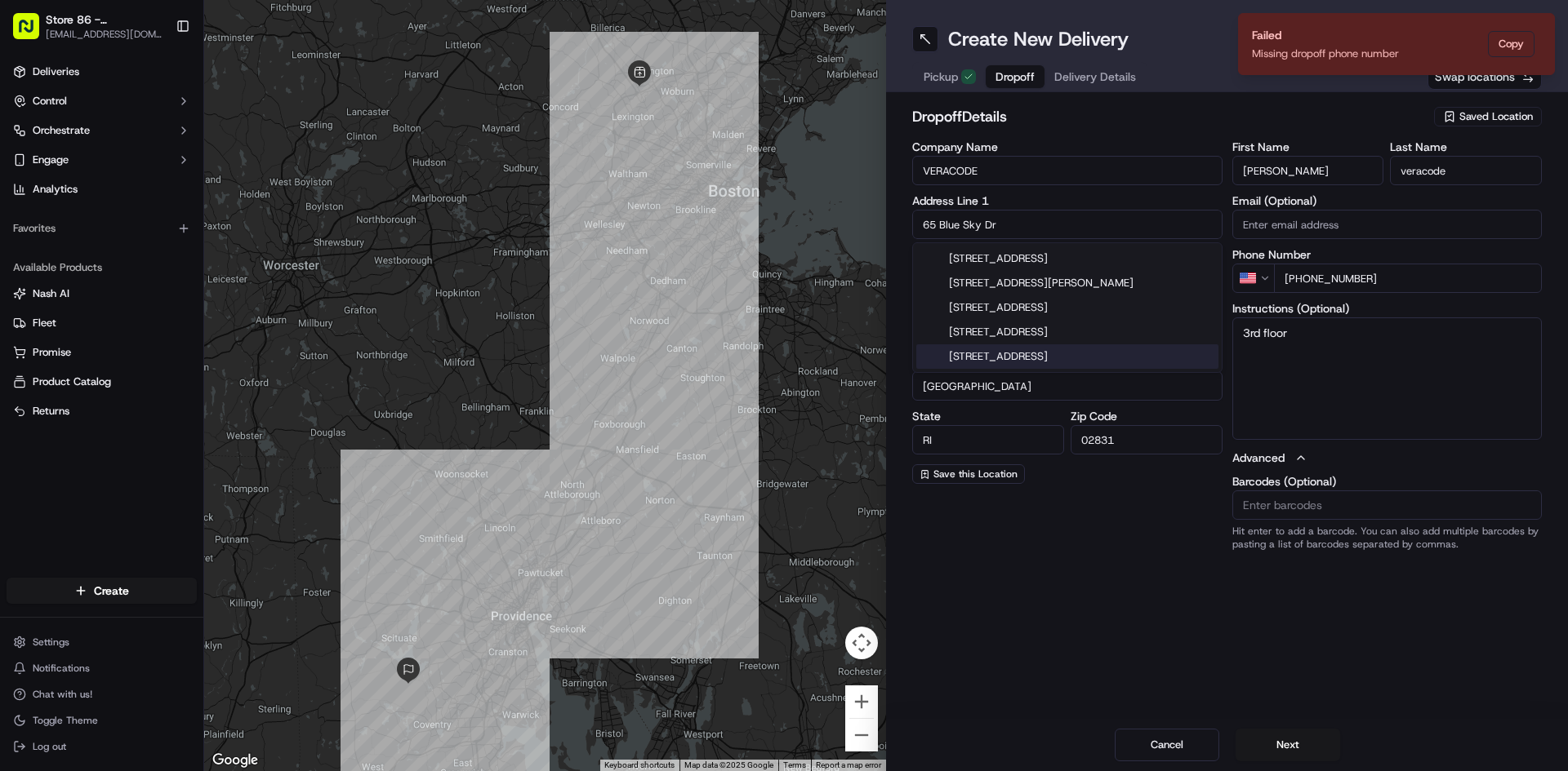
type input "65 Blue Sky Dr"
click at [1051, 557] on div "dropoff Details Saved Location Company Name VERACODE Address Line 1 65 Blue Sky…" at bounding box center [1227, 328] width 682 height 472
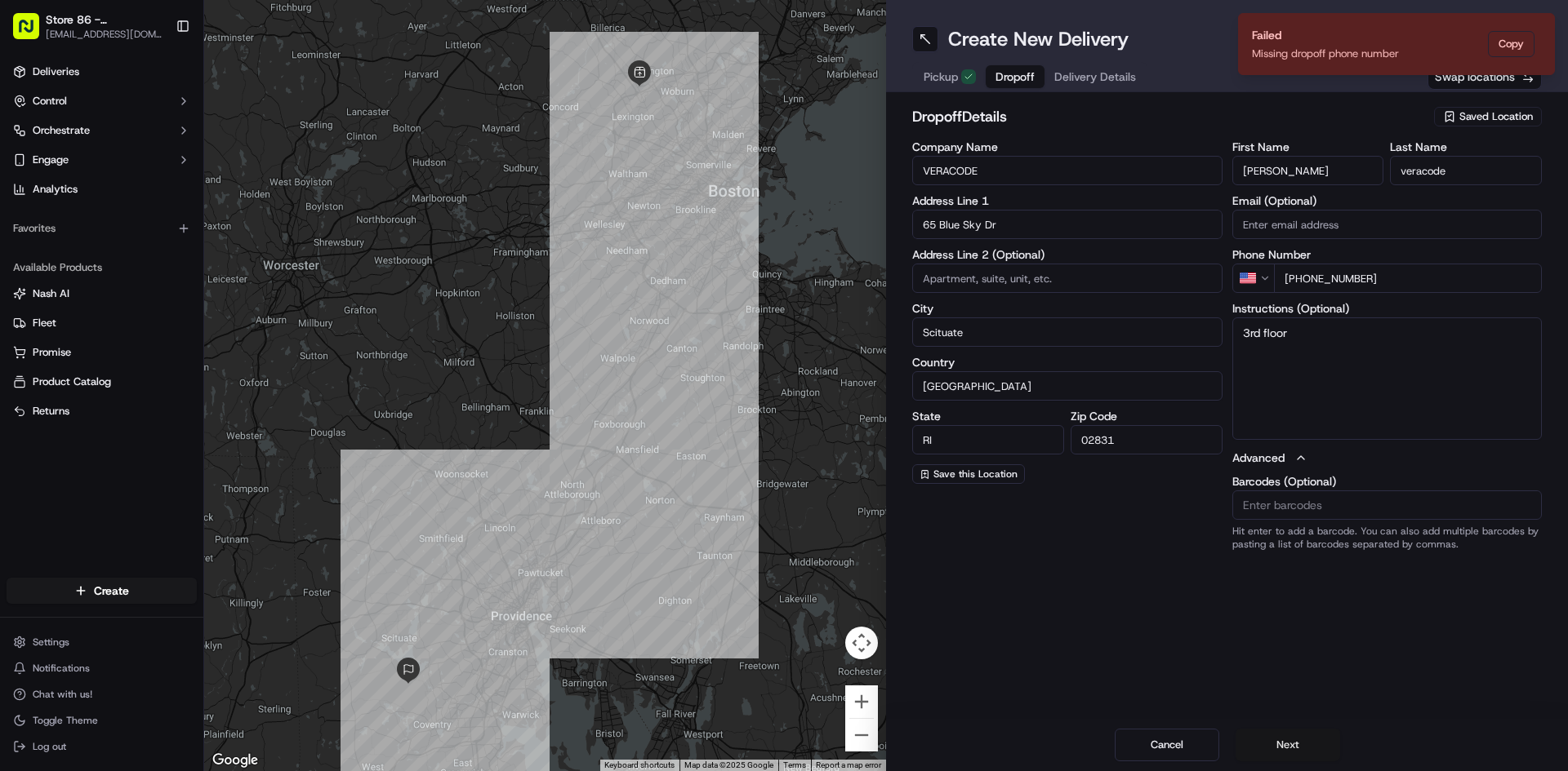
click at [1262, 731] on button "Next" at bounding box center [1287, 745] width 105 height 33
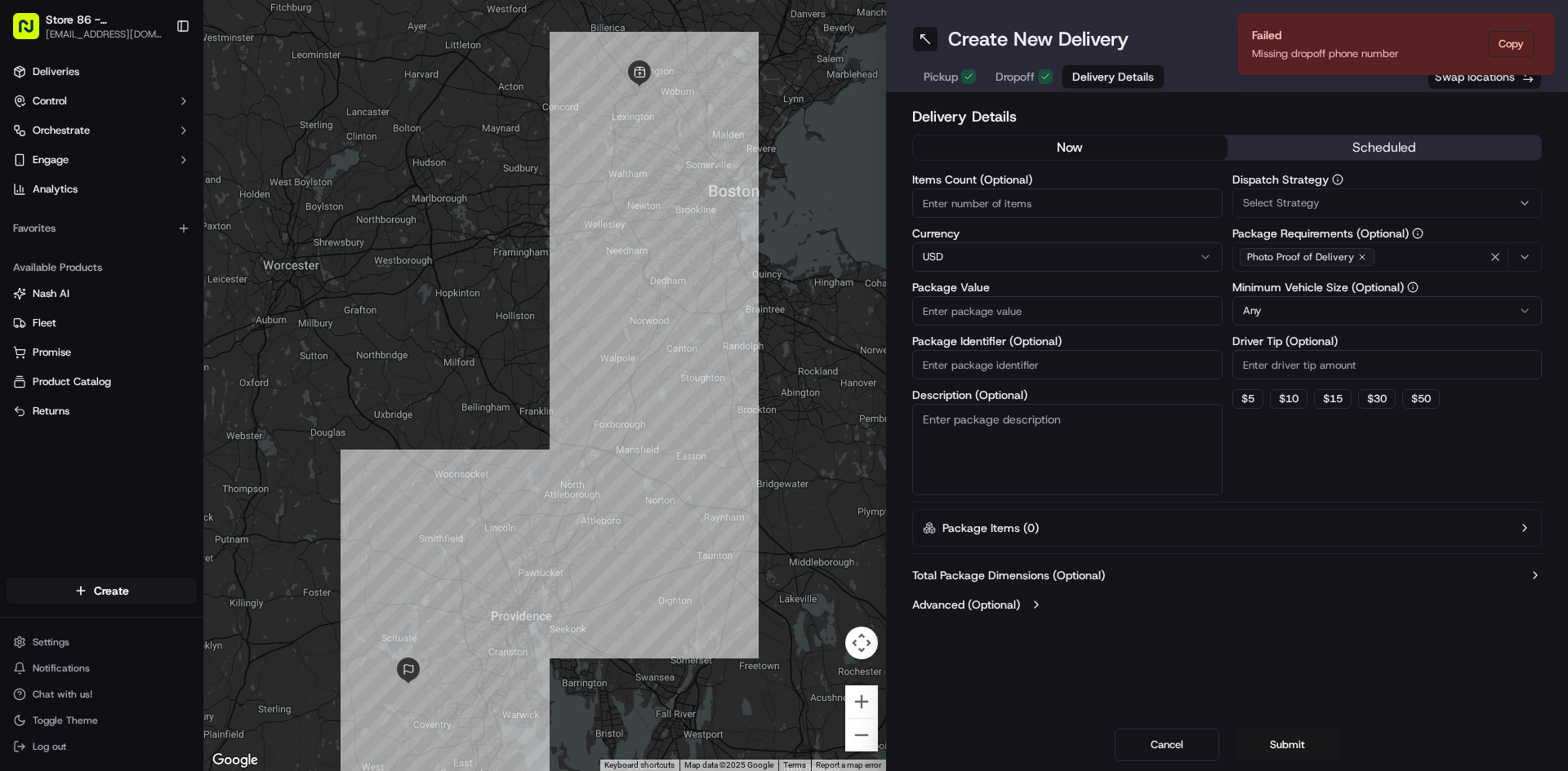
click at [1029, 72] on span "Dropoff" at bounding box center [1016, 77] width 39 height 16
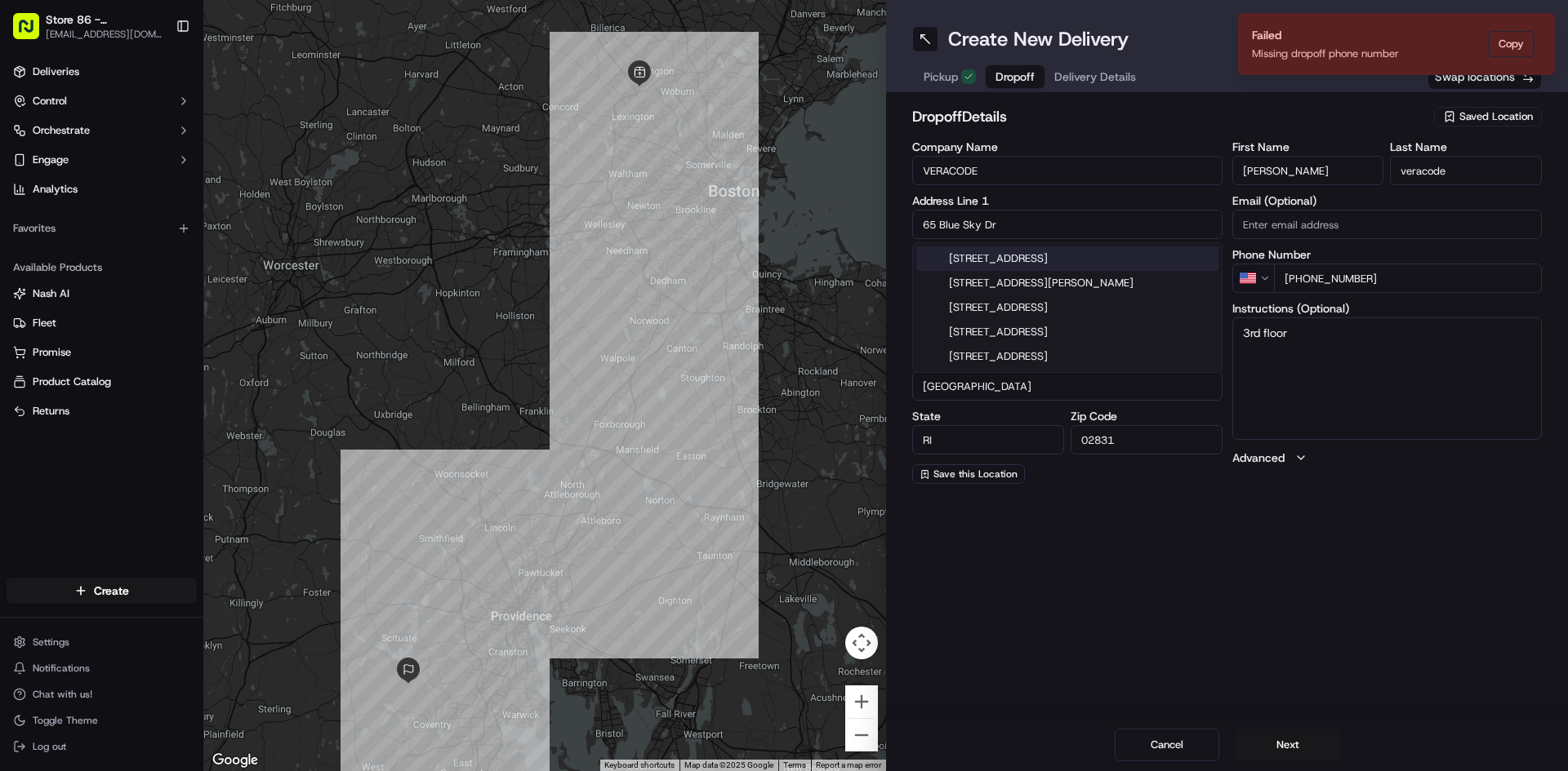
click at [1054, 223] on input "65 Blue Sky Dr" at bounding box center [1066, 224] width 310 height 29
type input "[STREET_ADDRESS]"
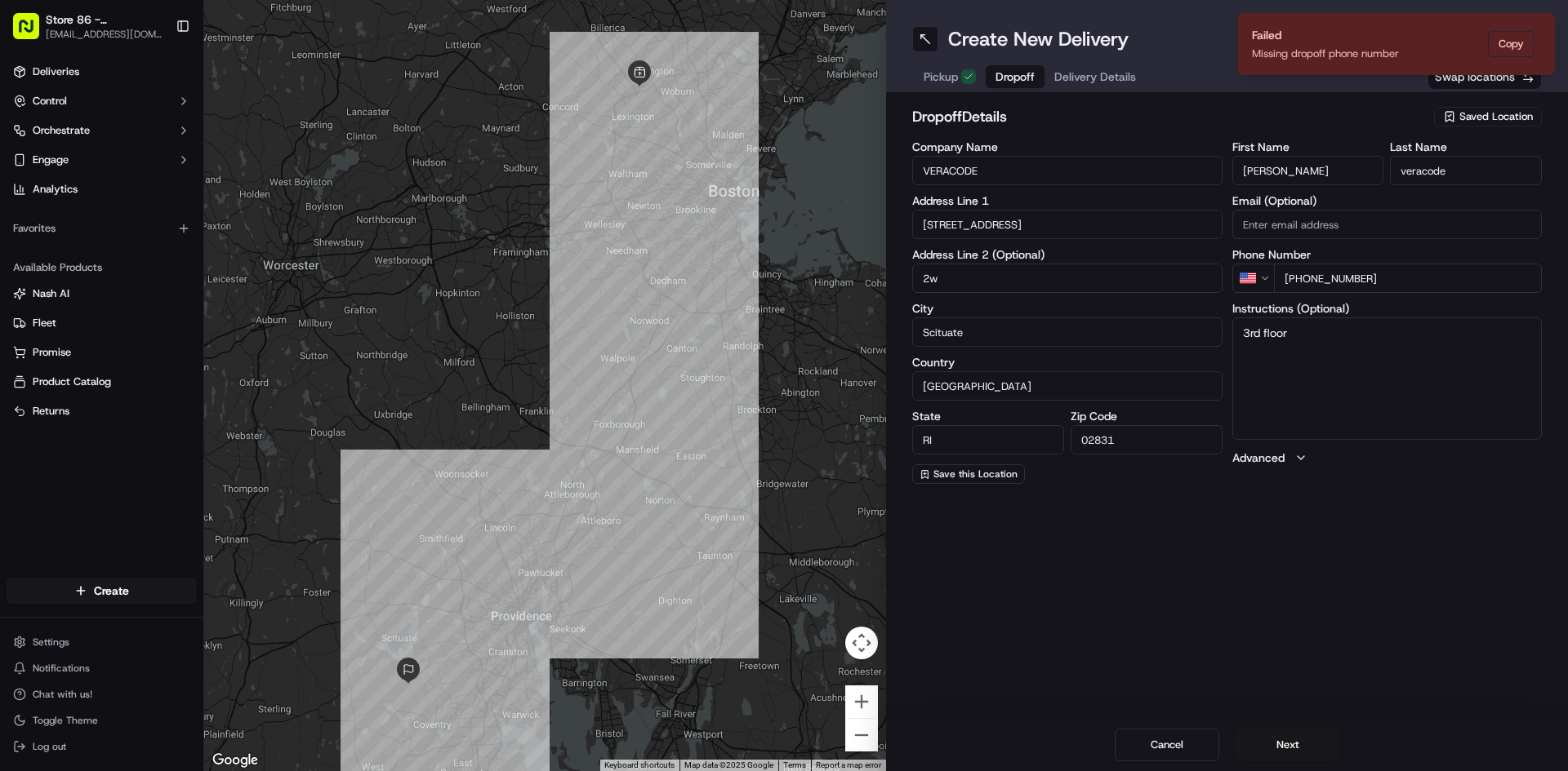
type input "2w"
